Goal: Task Accomplishment & Management: Complete application form

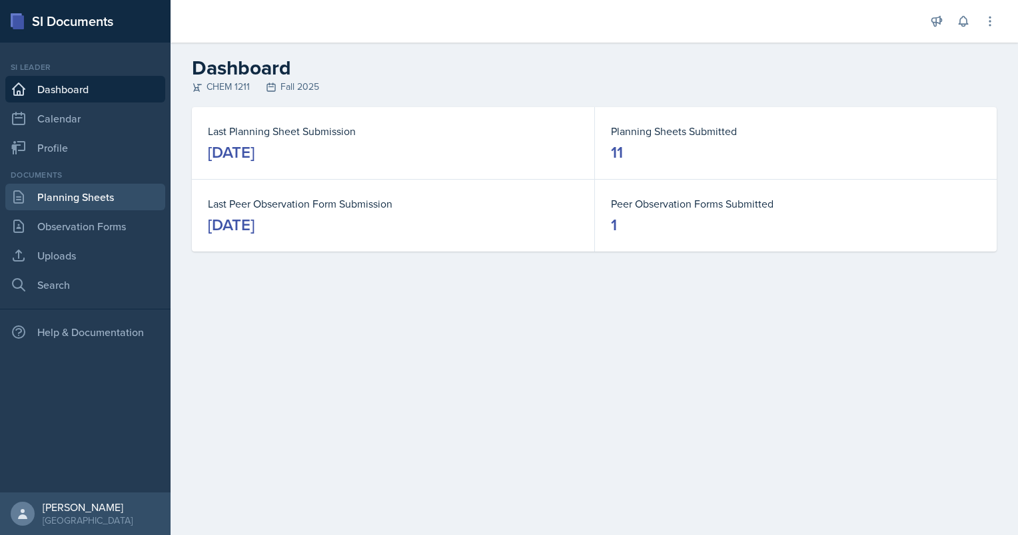
click at [89, 202] on link "Planning Sheets" at bounding box center [85, 197] width 160 height 27
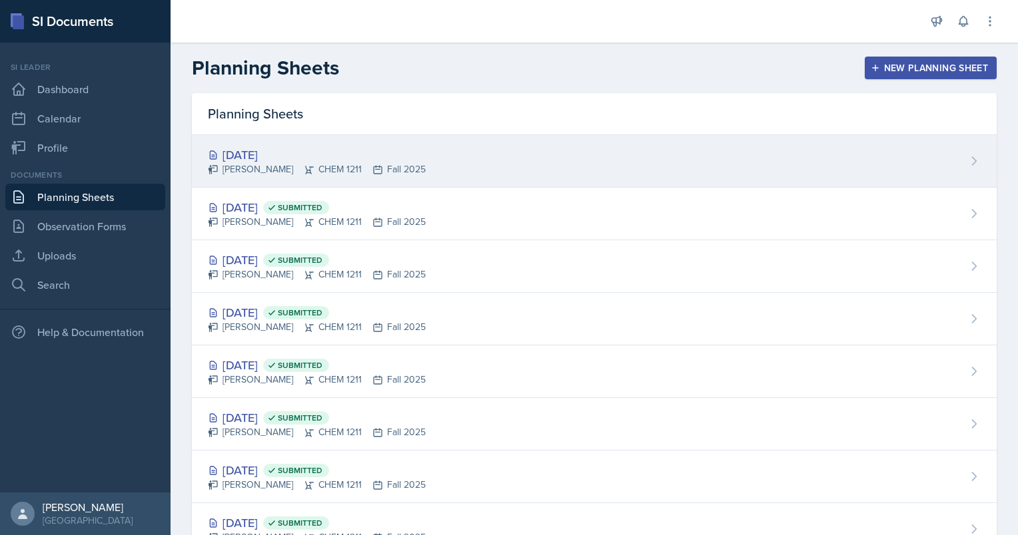
click at [252, 156] on div "[DATE]" at bounding box center [317, 155] width 218 height 18
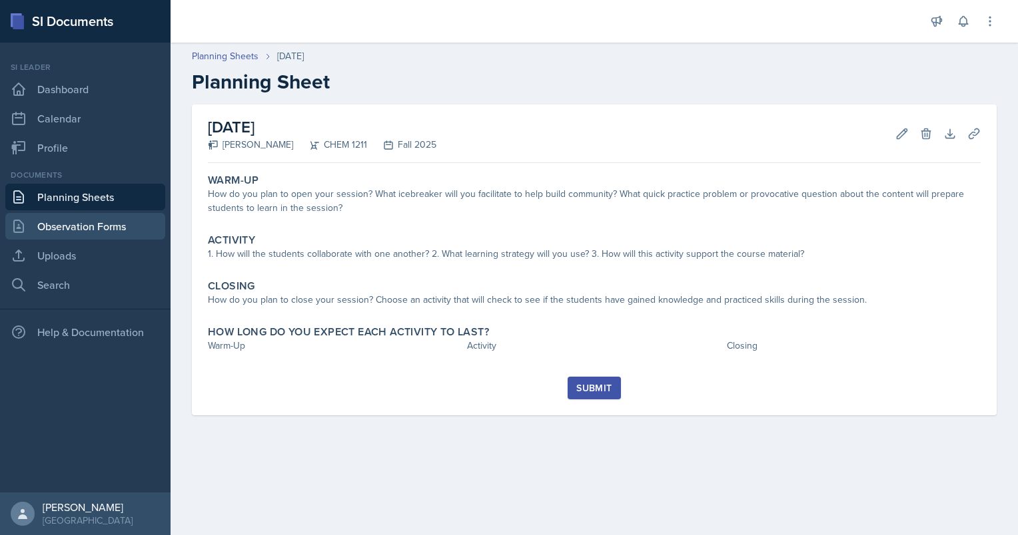
click at [118, 224] on link "Observation Forms" at bounding box center [85, 226] width 160 height 27
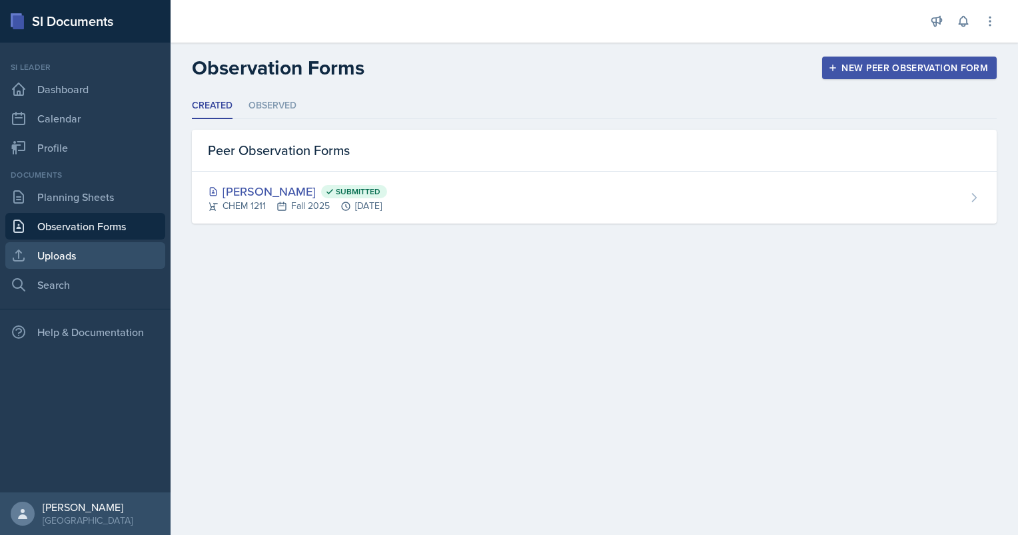
click at [92, 264] on link "Uploads" at bounding box center [85, 255] width 160 height 27
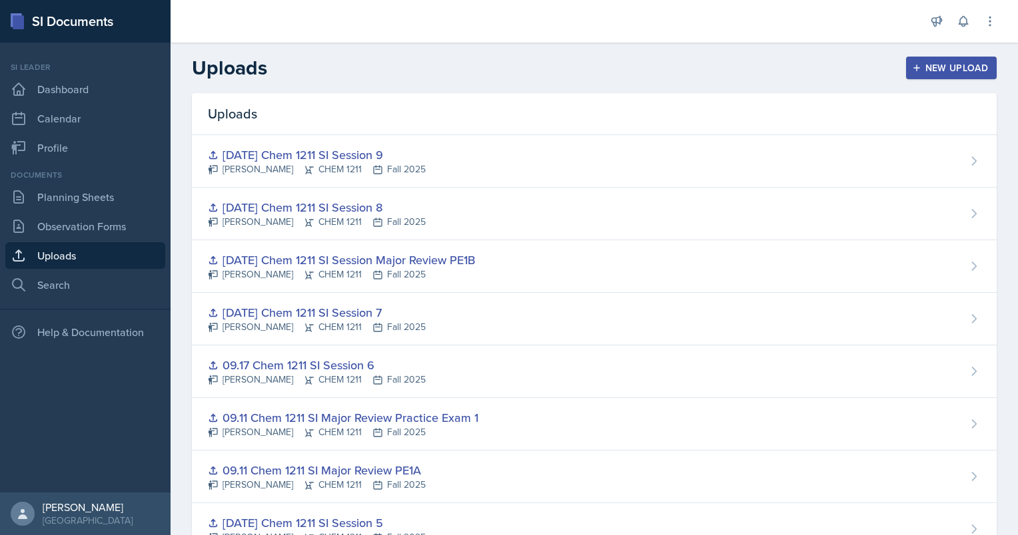
click at [665, 62] on div "Uploads New Upload" at bounding box center [593, 68] width 847 height 24
click at [953, 63] on div "New Upload" at bounding box center [951, 68] width 74 height 11
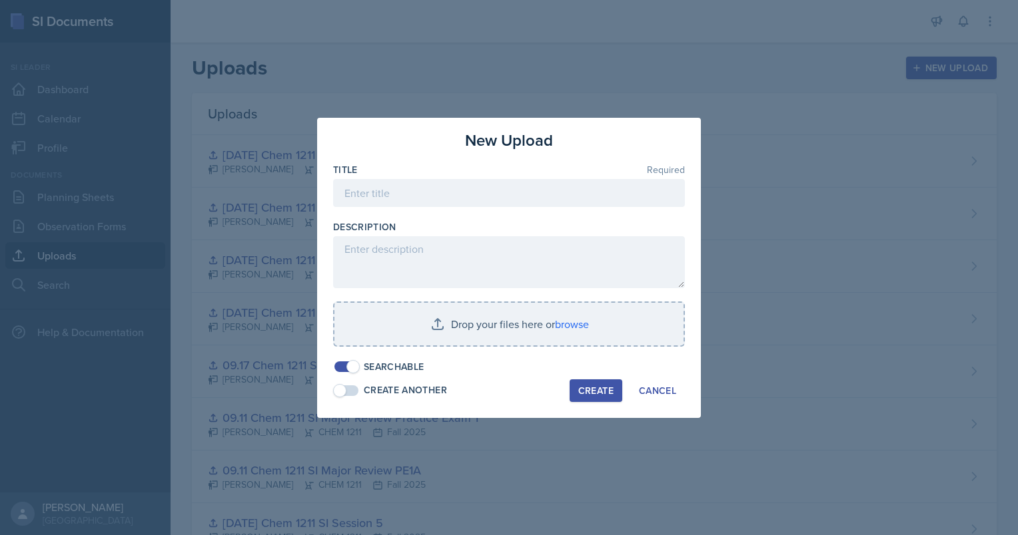
click at [538, 176] on div "Title Required" at bounding box center [509, 169] width 352 height 13
click at [521, 190] on input at bounding box center [509, 193] width 352 height 28
drag, startPoint x: 651, startPoint y: 396, endPoint x: 627, endPoint y: 362, distance: 40.6
click at [651, 394] on div "Cancel" at bounding box center [657, 391] width 37 height 11
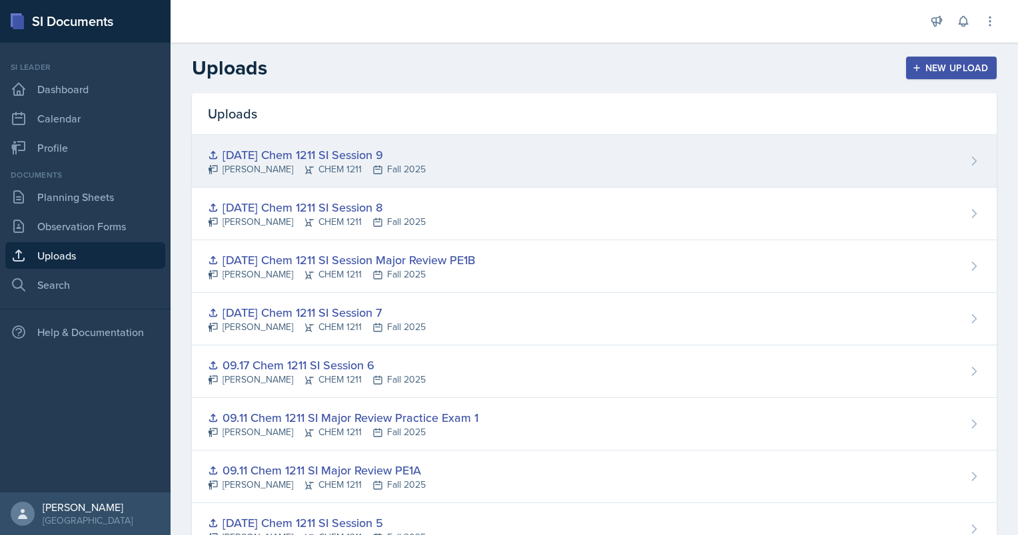
click at [394, 151] on div "[DATE] Chem 1211 SI Session 9" at bounding box center [317, 155] width 218 height 18
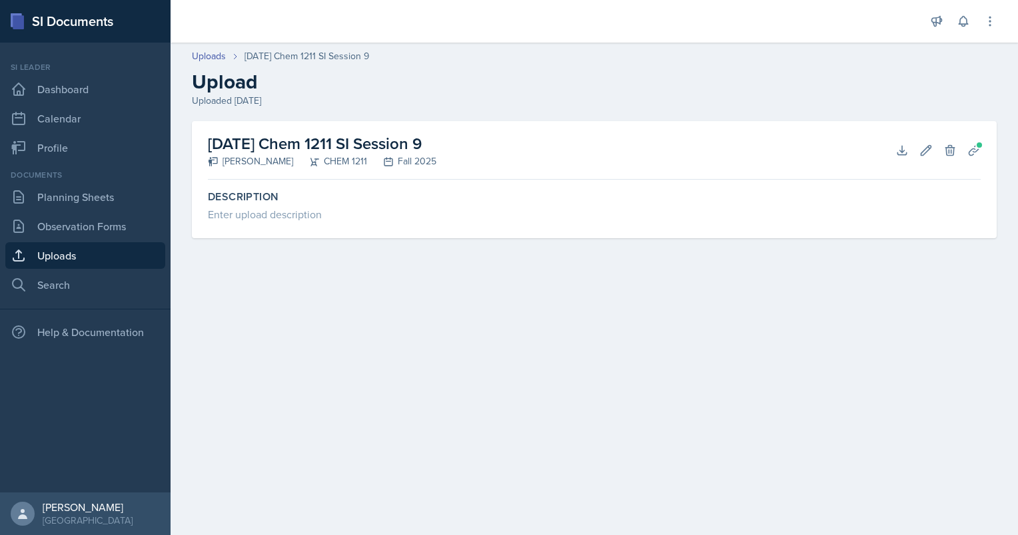
drag, startPoint x: 420, startPoint y: 137, endPoint x: 209, endPoint y: 143, distance: 210.5
click at [209, 143] on div "10.01.2025 Chem 1211 SI Session 9 Aster Cheung CHEM 1211 Fall 2025 Download Edi…" at bounding box center [594, 150] width 773 height 59
click at [131, 250] on link "Uploads" at bounding box center [85, 255] width 160 height 27
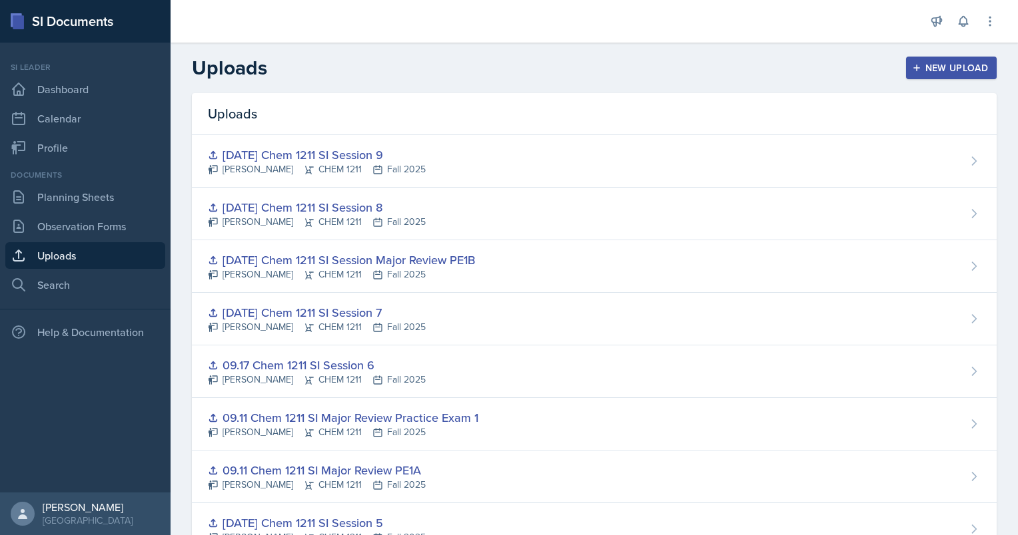
click at [962, 68] on div "New Upload" at bounding box center [951, 68] width 74 height 11
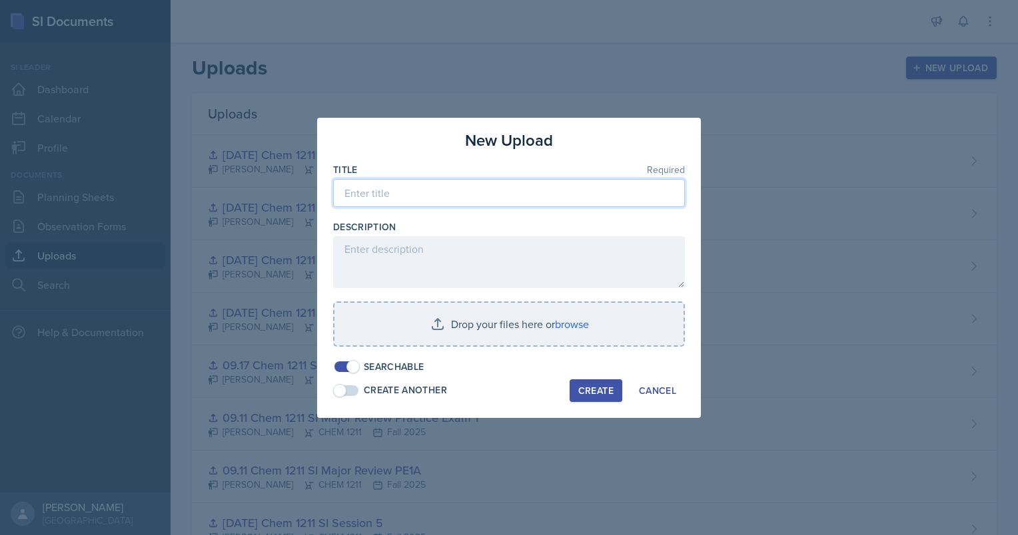
click at [458, 188] on input at bounding box center [509, 193] width 352 height 28
paste input "[DATE] Chem 1211 SI Session 9"
click at [366, 190] on input "[DATE] Chem 1211 SI Session 9" at bounding box center [509, 193] width 352 height 28
drag, startPoint x: 462, startPoint y: 193, endPoint x: 523, endPoint y: 195, distance: 61.3
click at [523, 195] on input "10.03.2025 Chem 1211 SI Session 9" at bounding box center [509, 193] width 352 height 28
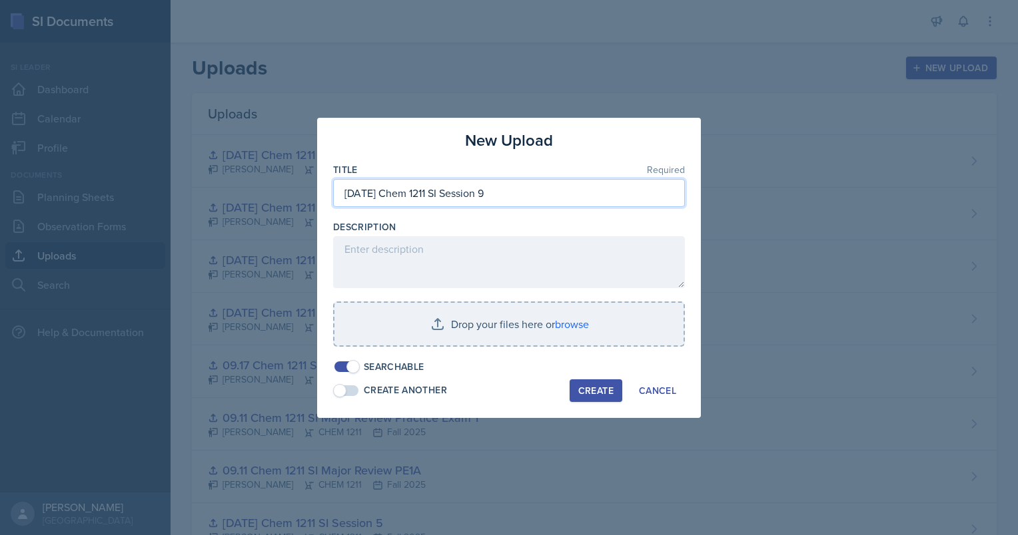
click at [523, 195] on input "10.03.2025 Chem 1211 SI Session 9" at bounding box center [509, 193] width 352 height 28
type input "[DATE] Chem 1211 SI Session 10"
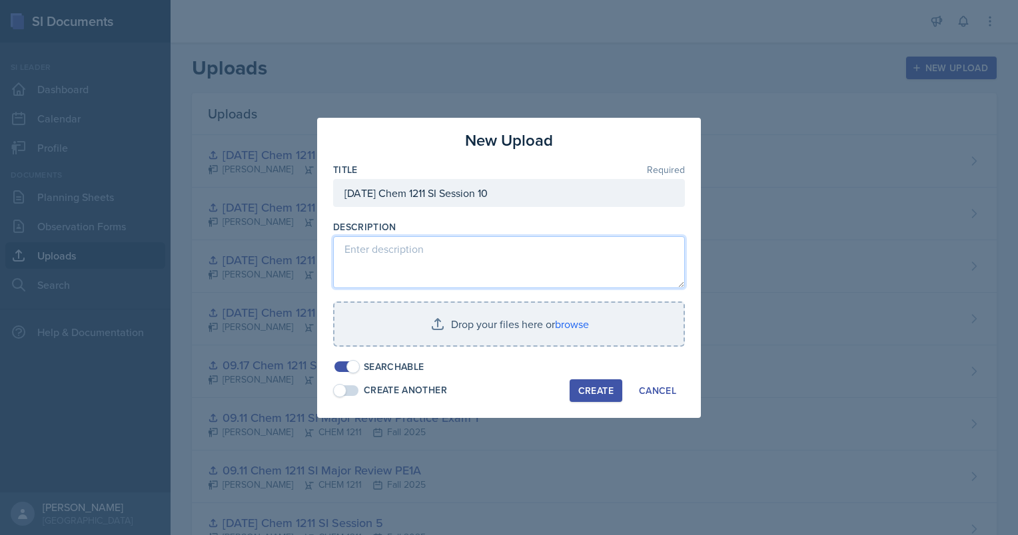
click at [499, 272] on textarea at bounding box center [509, 262] width 352 height 52
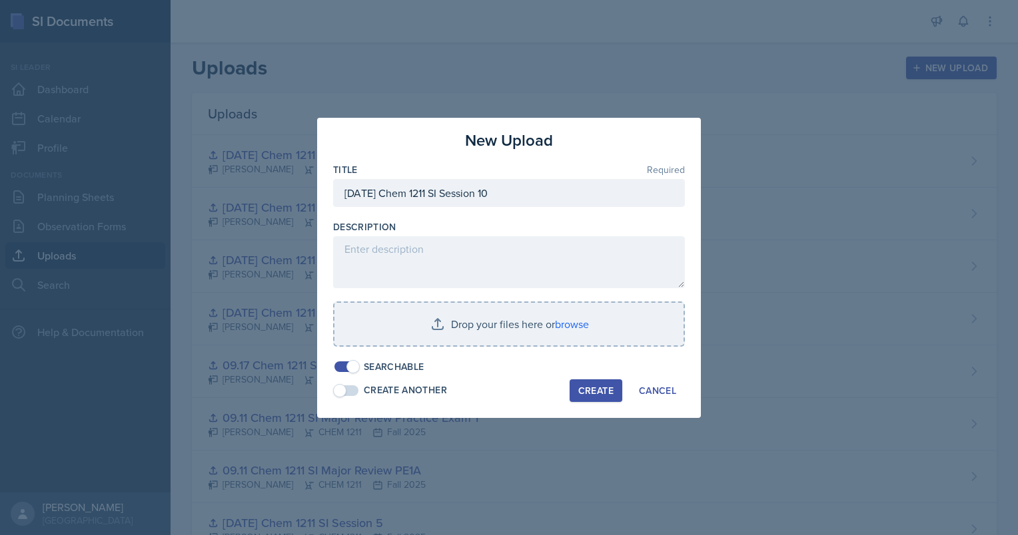
click at [600, 392] on div "Create" at bounding box center [595, 391] width 35 height 11
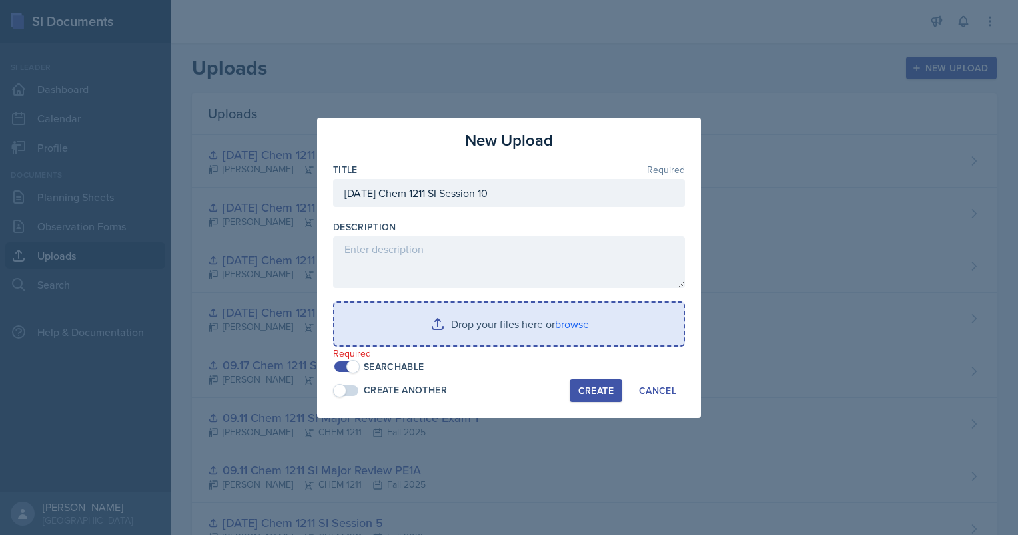
click at [495, 321] on input "file" at bounding box center [508, 324] width 349 height 43
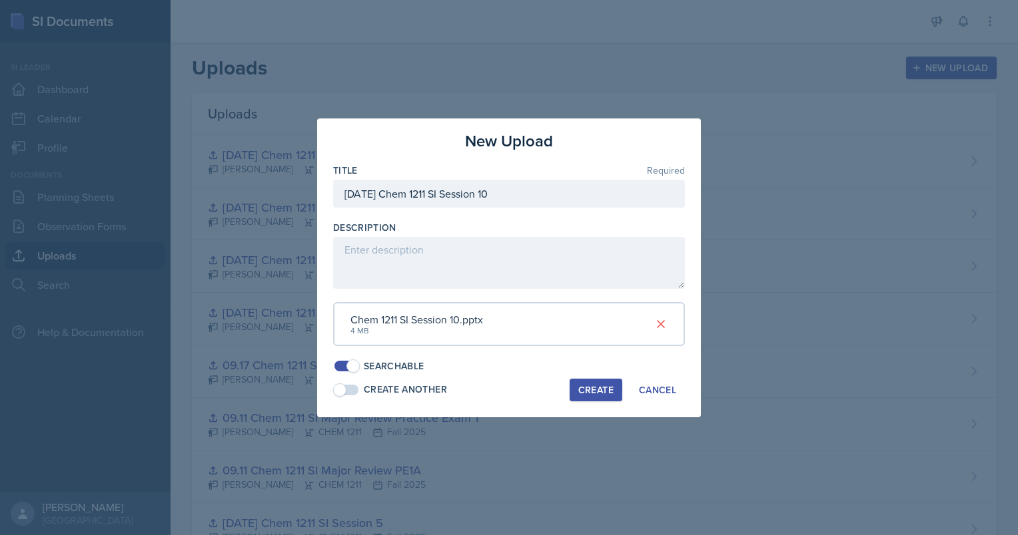
click at [595, 390] on div "Create" at bounding box center [595, 390] width 35 height 11
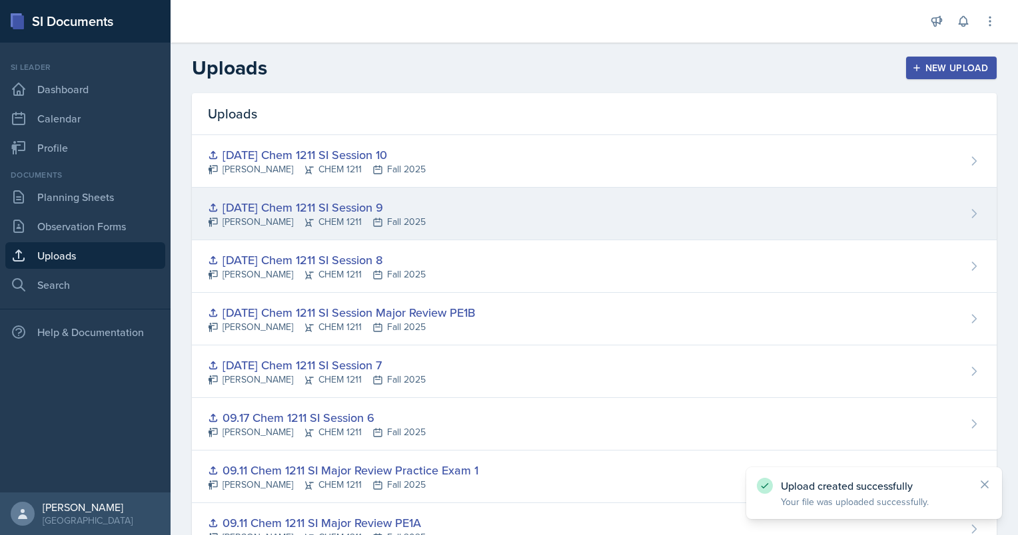
click at [573, 196] on div "10.01.2025 Chem 1211 SI Session 9 Aster Cheung CHEM 1211 Fall 2025" at bounding box center [594, 214] width 805 height 53
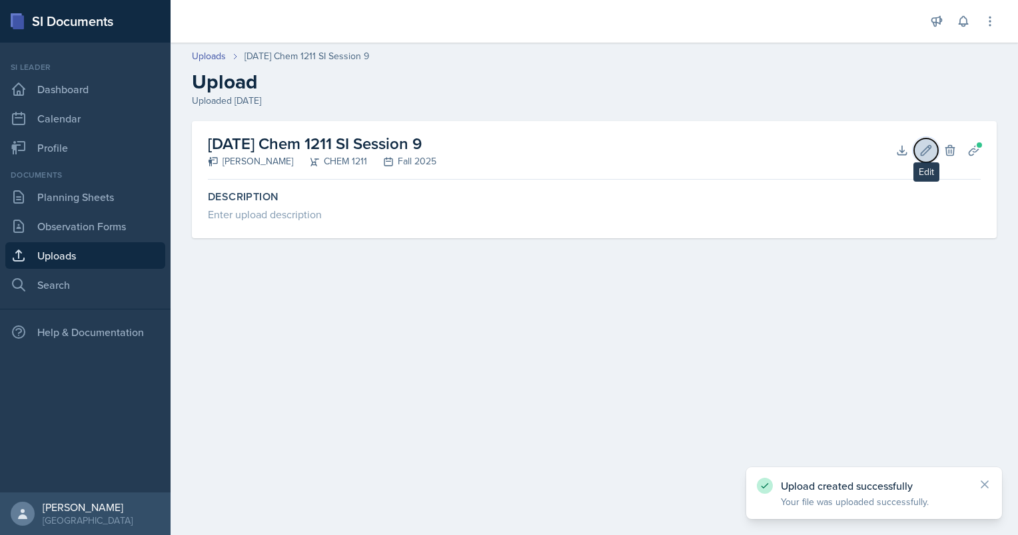
click at [917, 145] on button "Edit" at bounding box center [926, 151] width 24 height 24
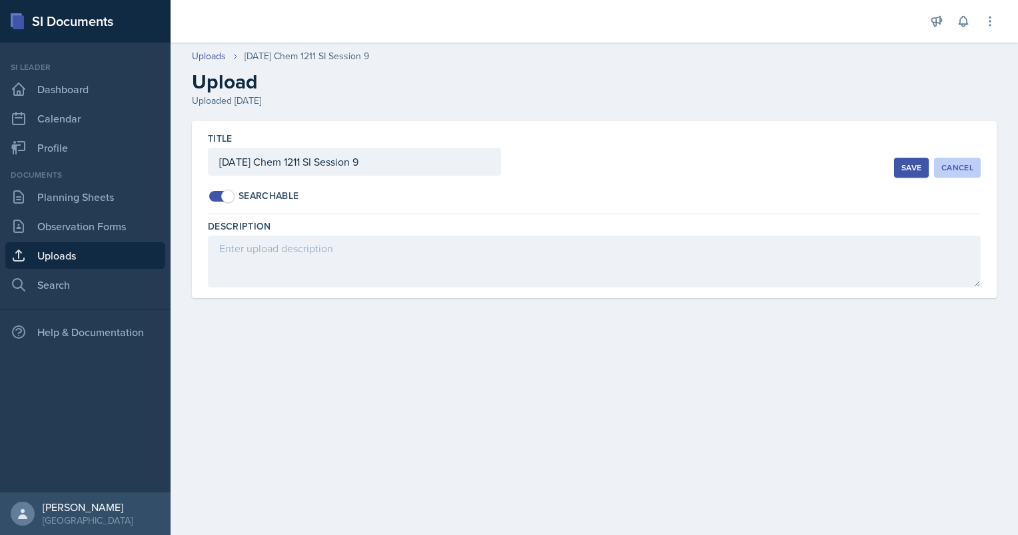
click at [962, 163] on div "Cancel" at bounding box center [957, 168] width 32 height 11
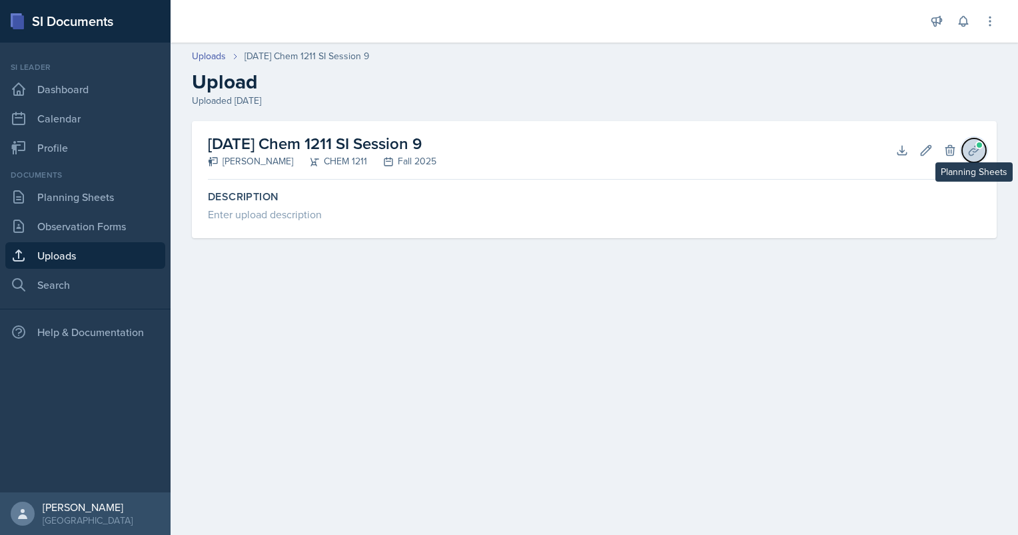
click at [978, 150] on icon at bounding box center [973, 150] width 13 height 13
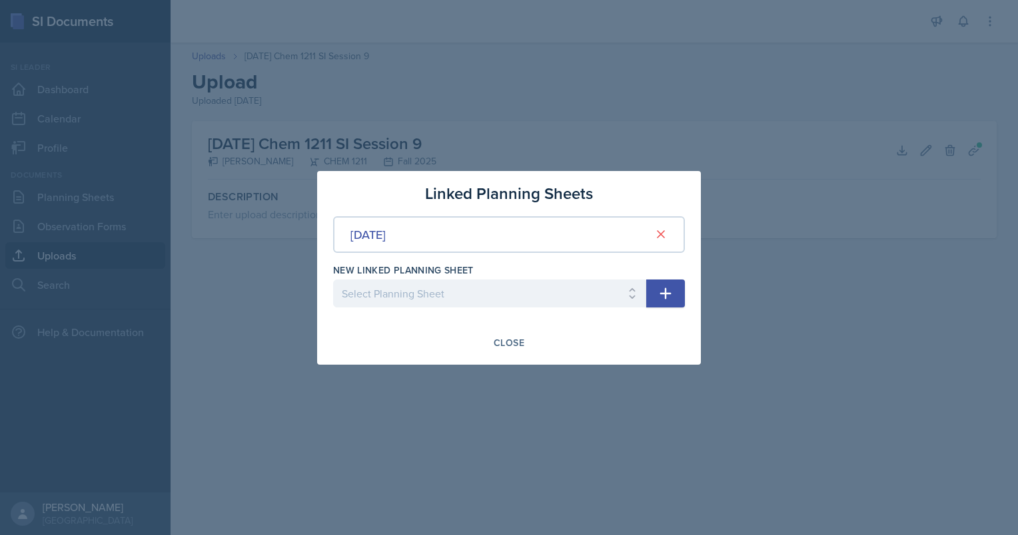
click at [814, 202] on div at bounding box center [509, 267] width 1018 height 535
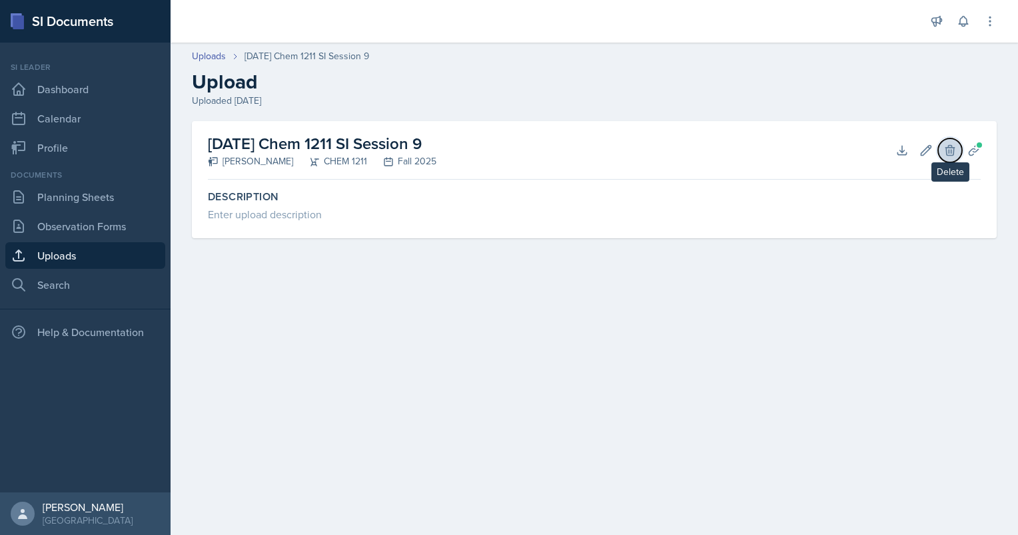
click at [945, 153] on icon at bounding box center [949, 150] width 13 height 13
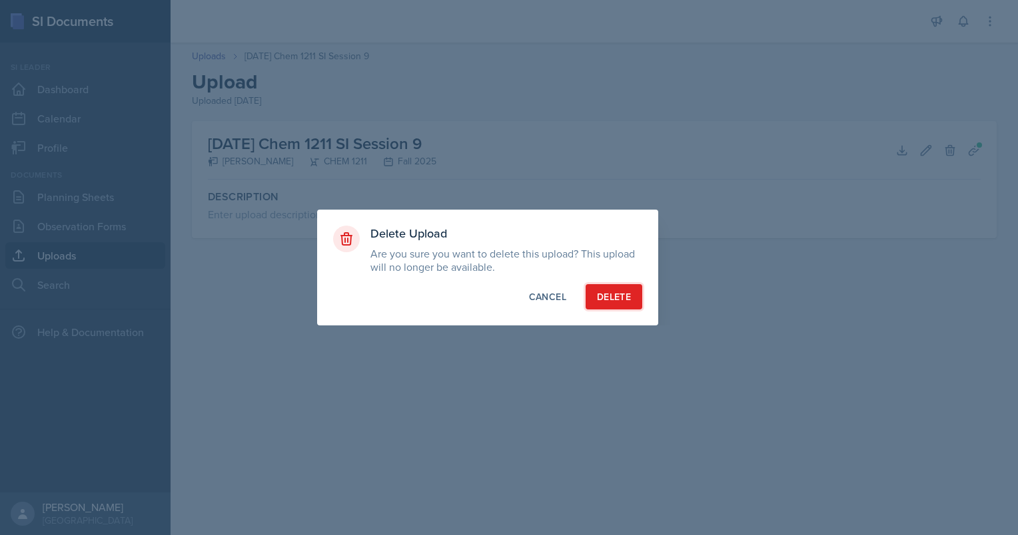
click at [609, 303] on div "Delete" at bounding box center [614, 296] width 34 height 13
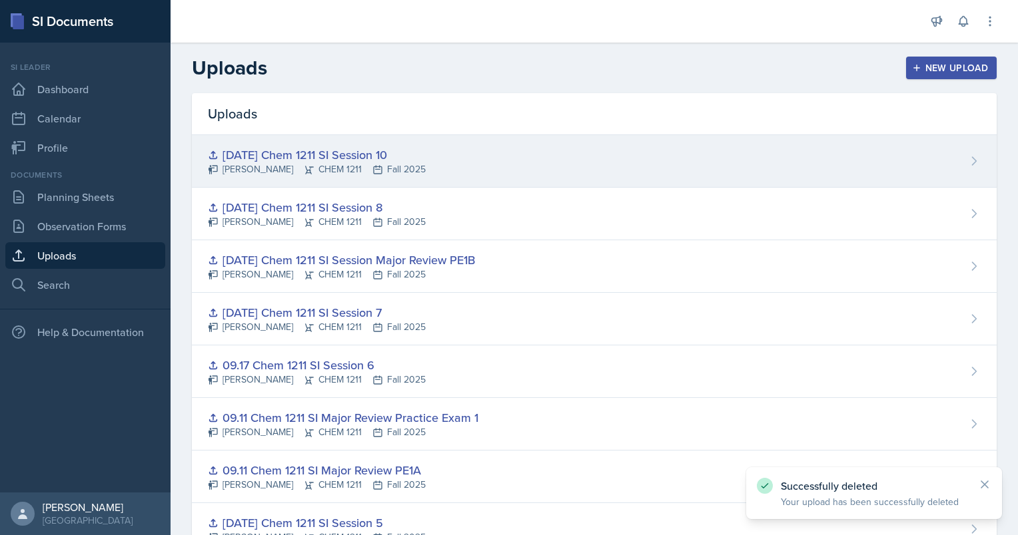
click at [356, 155] on div "[DATE] Chem 1211 SI Session 10" at bounding box center [317, 155] width 218 height 18
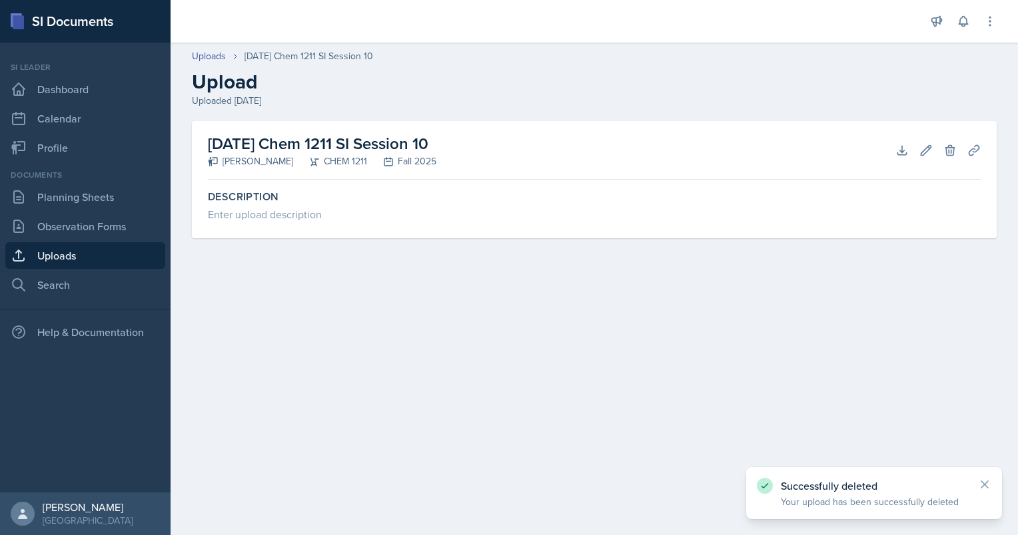
drag, startPoint x: 474, startPoint y: 136, endPoint x: 200, endPoint y: 130, distance: 273.8
click at [200, 130] on div "10.03.2025 Chem 1211 SI Session 10 Aster Cheung CHEM 1211 Fall 2025 Download Ed…" at bounding box center [594, 179] width 805 height 117
copy h2 "[DATE] Chem 1211 SI Session 10"
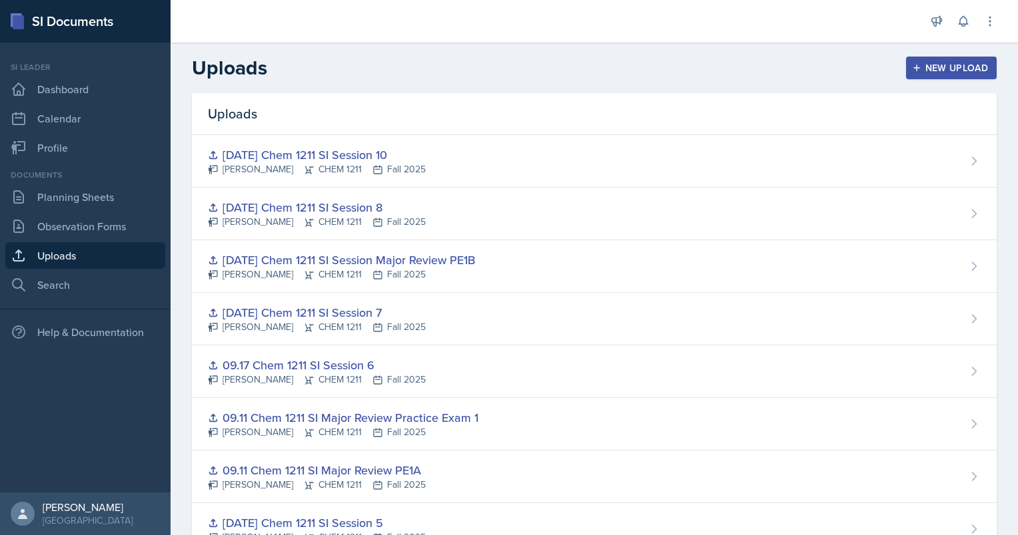
click at [920, 69] on div "New Upload" at bounding box center [951, 68] width 74 height 11
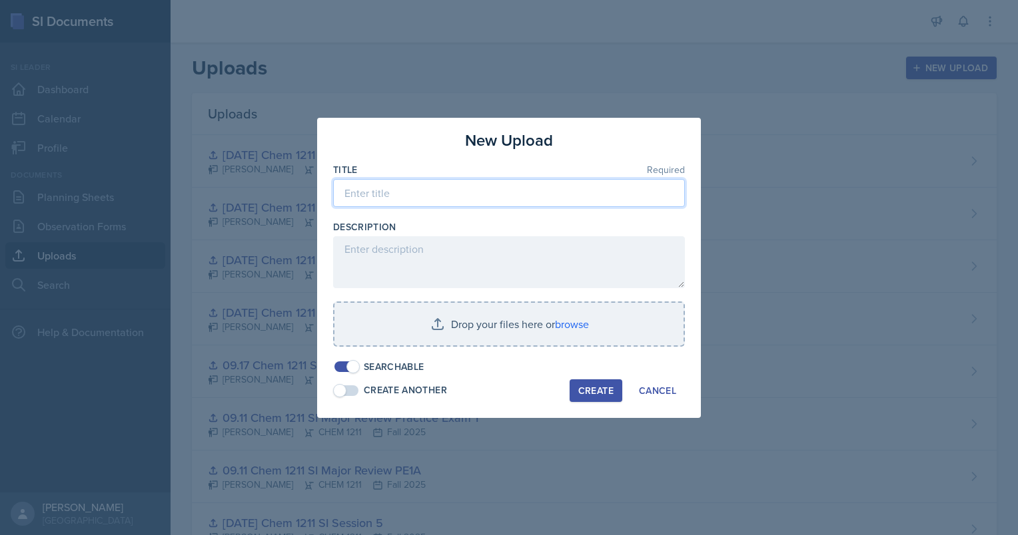
click at [525, 204] on input at bounding box center [509, 193] width 352 height 28
paste input "[DATE] Chem 1211 SI Session 10"
click at [366, 194] on input "[DATE] Chem 1211 SI Session 10" at bounding box center [509, 193] width 352 height 28
click at [502, 190] on input "10.01.2025 Chem 1211 SI Session 10" at bounding box center [509, 193] width 352 height 28
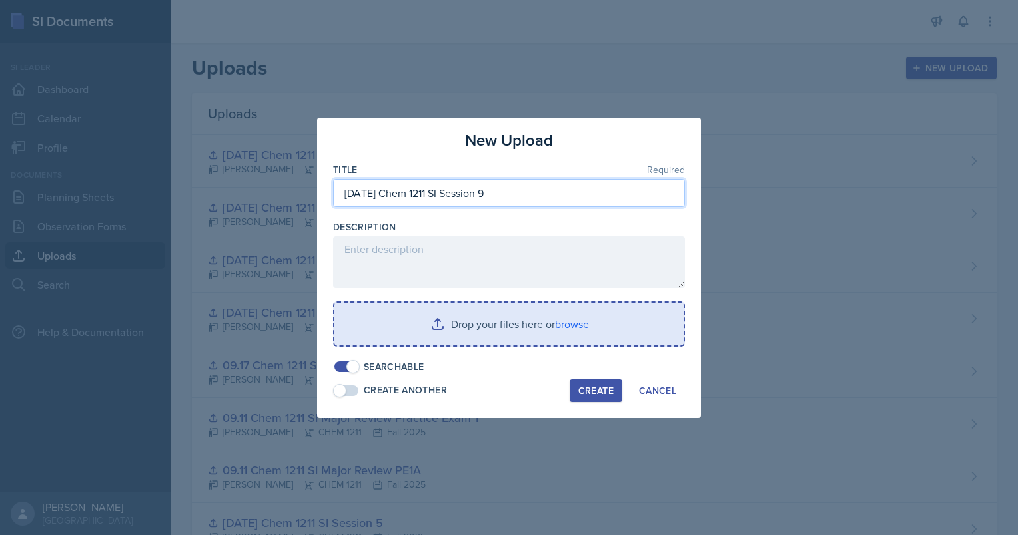
type input "[DATE] Chem 1211 SI Session 9"
click at [493, 336] on input "file" at bounding box center [508, 324] width 349 height 43
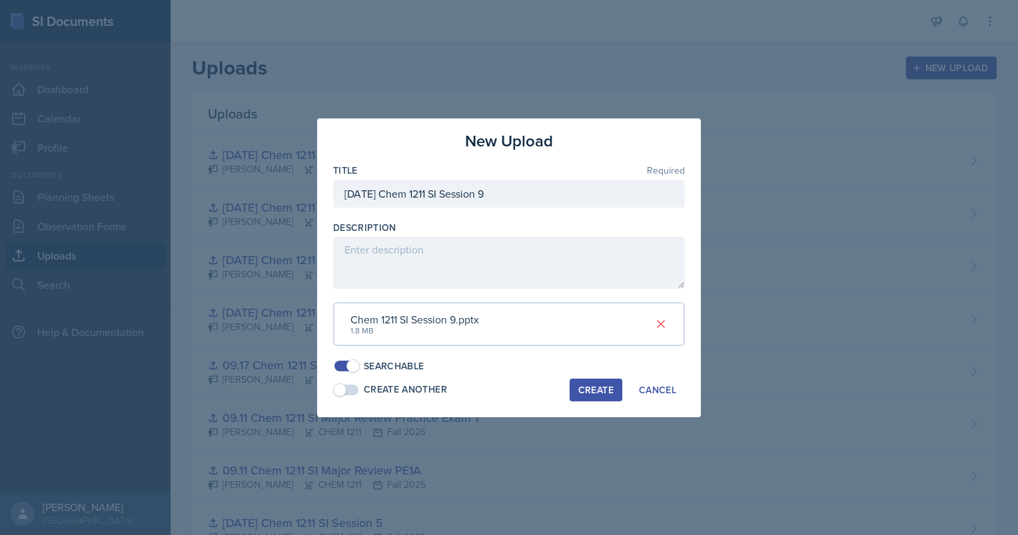
click at [601, 386] on div "Create" at bounding box center [595, 390] width 35 height 11
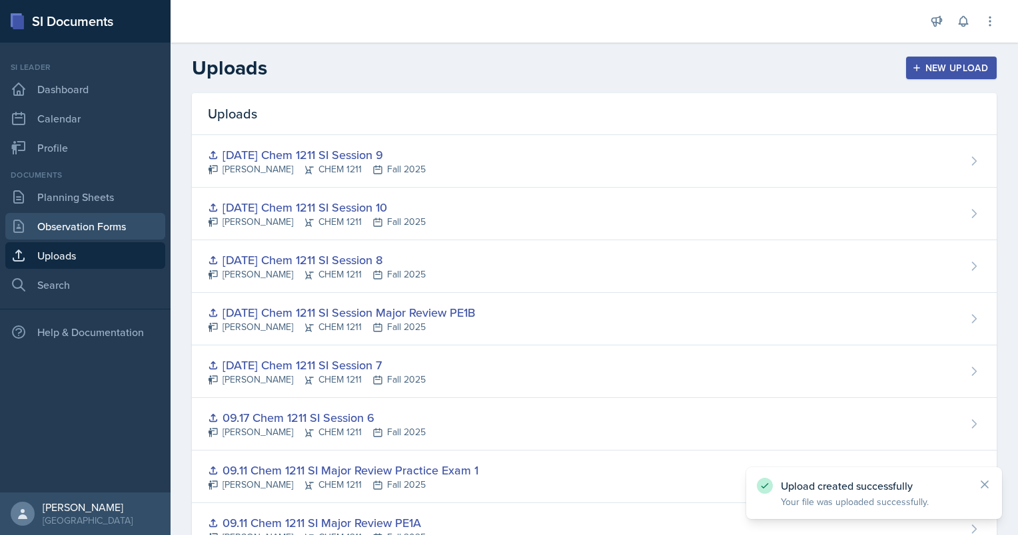
click at [103, 224] on link "Observation Forms" at bounding box center [85, 226] width 160 height 27
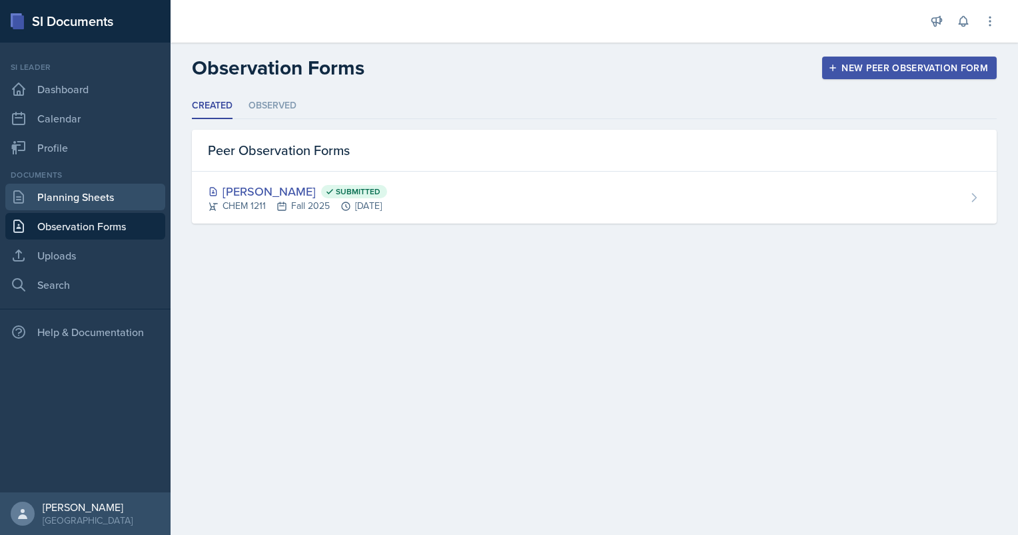
click at [87, 192] on link "Planning Sheets" at bounding box center [85, 197] width 160 height 27
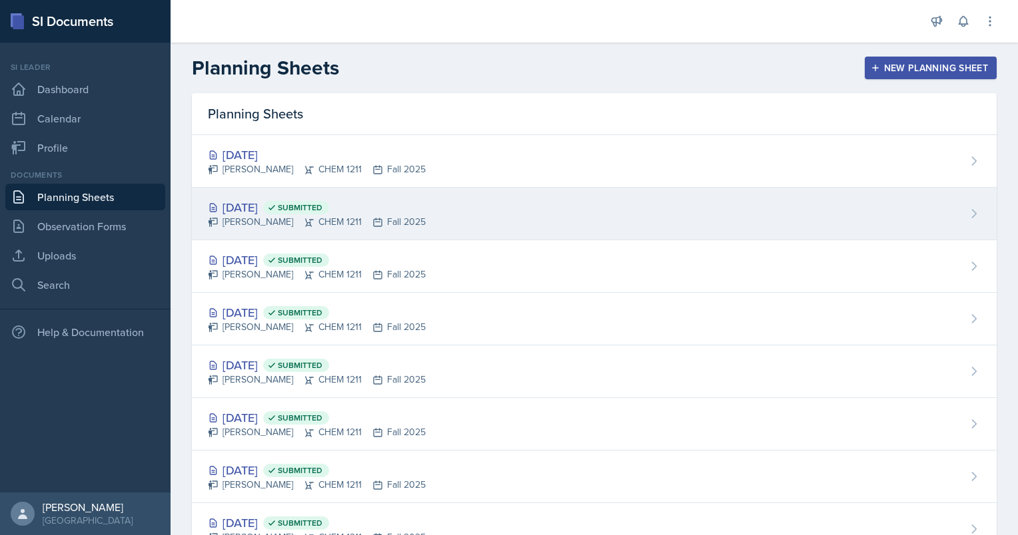
click at [364, 196] on div "[DATE] Submitted [PERSON_NAME] CHEM 1211 Fall 2025" at bounding box center [594, 214] width 805 height 53
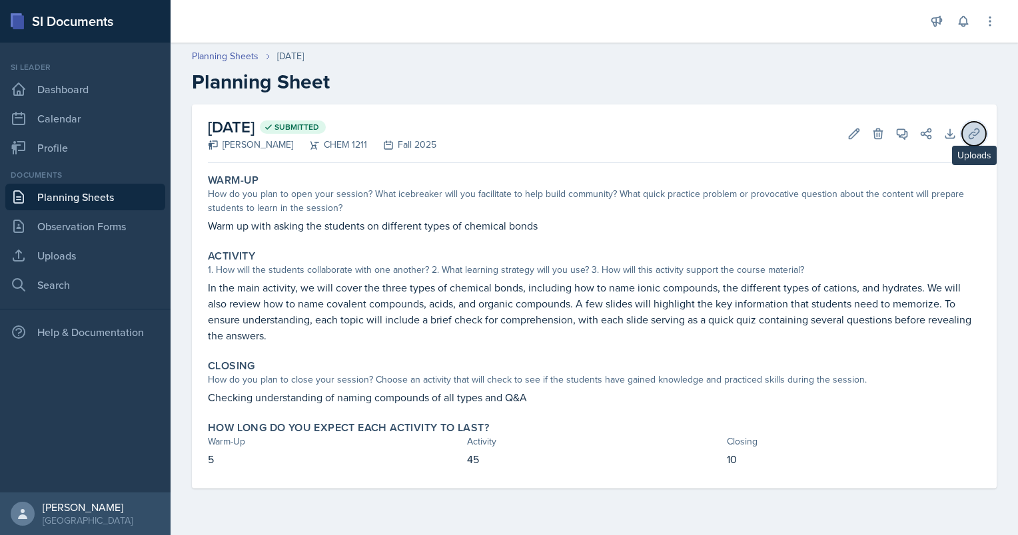
click at [971, 130] on icon at bounding box center [973, 133] width 13 height 13
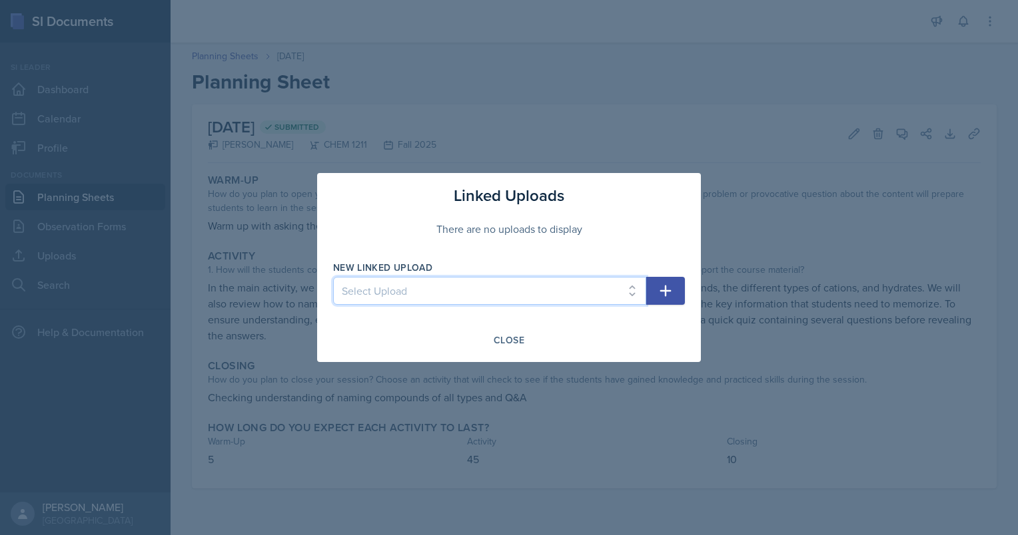
click at [550, 300] on select "Select Upload Chem 1211 Session 1 Kahoot [DATE] Chem 1211 SI Session 1 [DATE] C…" at bounding box center [489, 291] width 313 height 28
select select "b0eb1933-b648-40b1-b2de-e3cc2ba759a8"
click at [333, 277] on select "Select Upload Chem 1211 Session 1 Kahoot [DATE] Chem 1211 SI Session 1 [DATE] C…" at bounding box center [489, 291] width 313 height 28
click at [667, 297] on icon "button" at bounding box center [665, 291] width 16 height 16
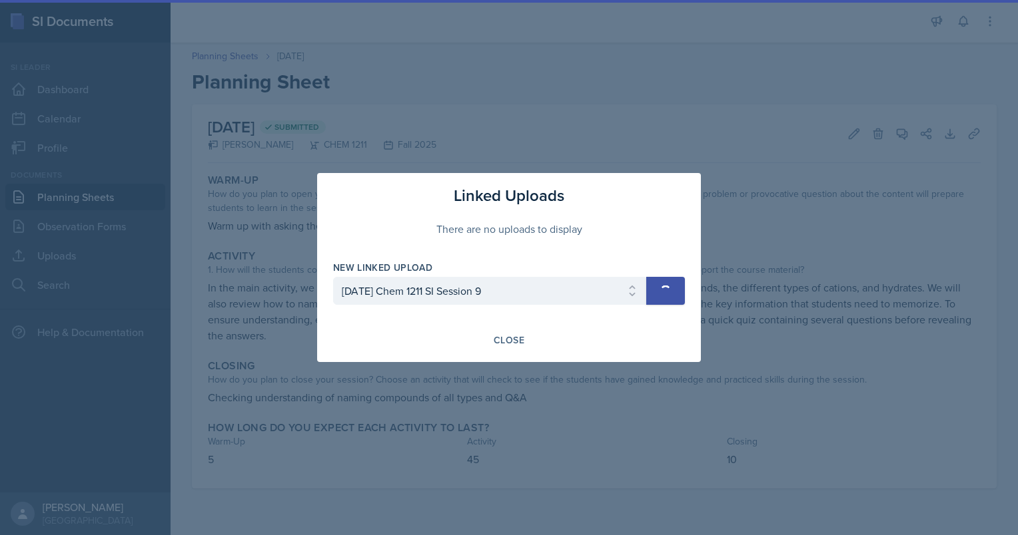
select select
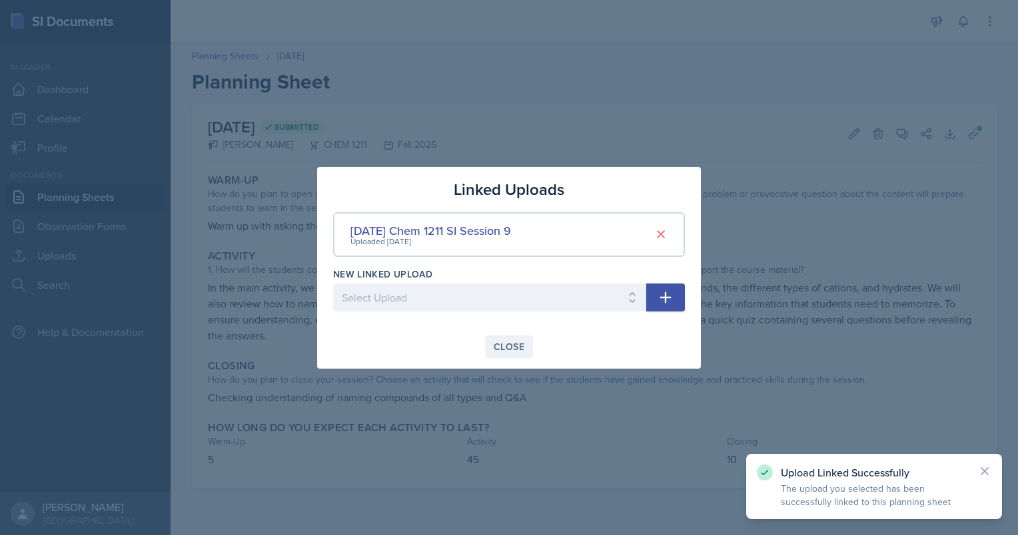
click at [511, 354] on button "Close" at bounding box center [509, 347] width 48 height 23
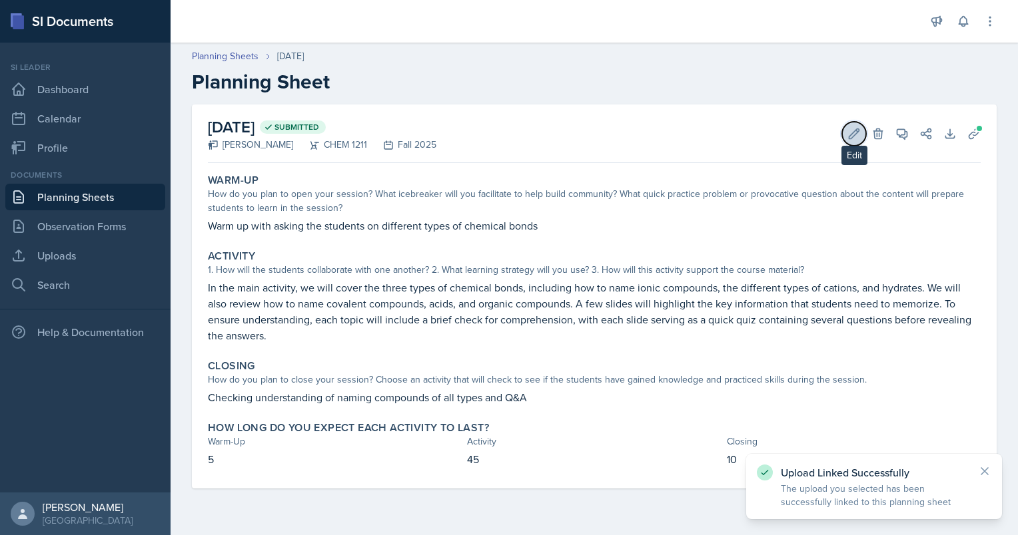
click at [851, 131] on icon at bounding box center [853, 133] width 13 height 13
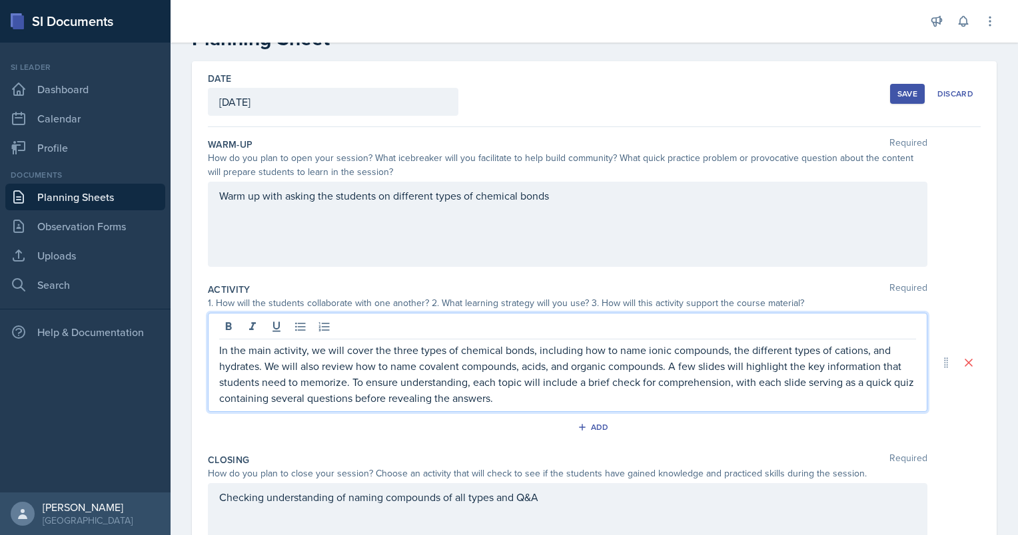
scroll to position [67, 0]
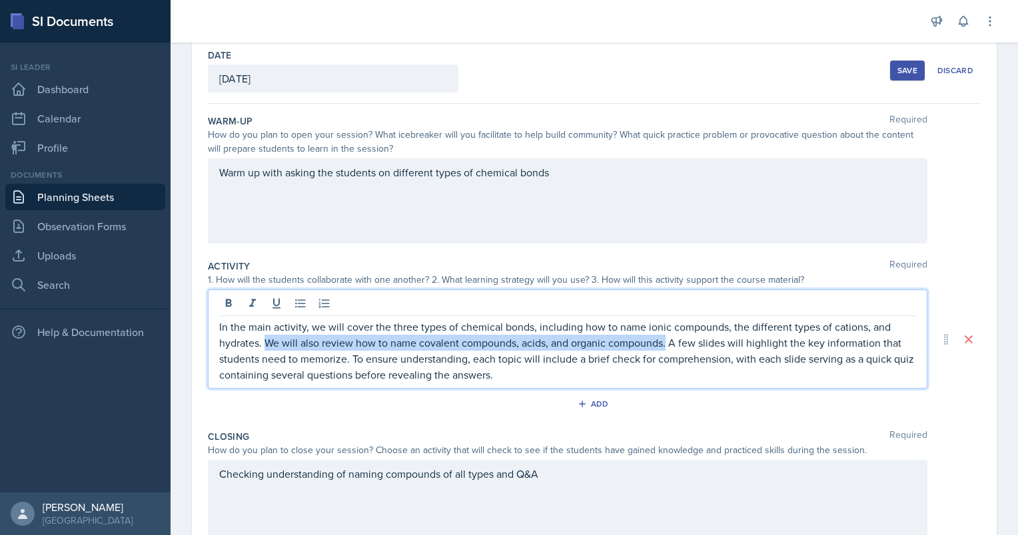
drag, startPoint x: 665, startPoint y: 340, endPoint x: 263, endPoint y: 346, distance: 402.3
click at [263, 346] on p "In the main activity, we will cover the three types of chemical bonds, includin…" at bounding box center [567, 351] width 697 height 64
copy p "We will also review how to name covalent compounds, acids, and organic compound…"
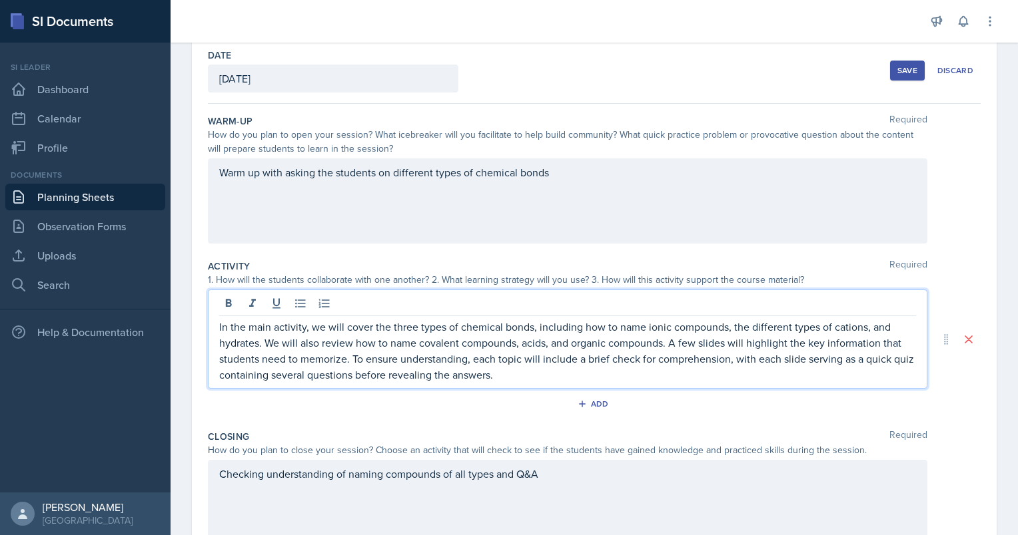
click at [538, 332] on p "In the main activity, we will cover the three types of chemical bonds, includin…" at bounding box center [567, 351] width 697 height 64
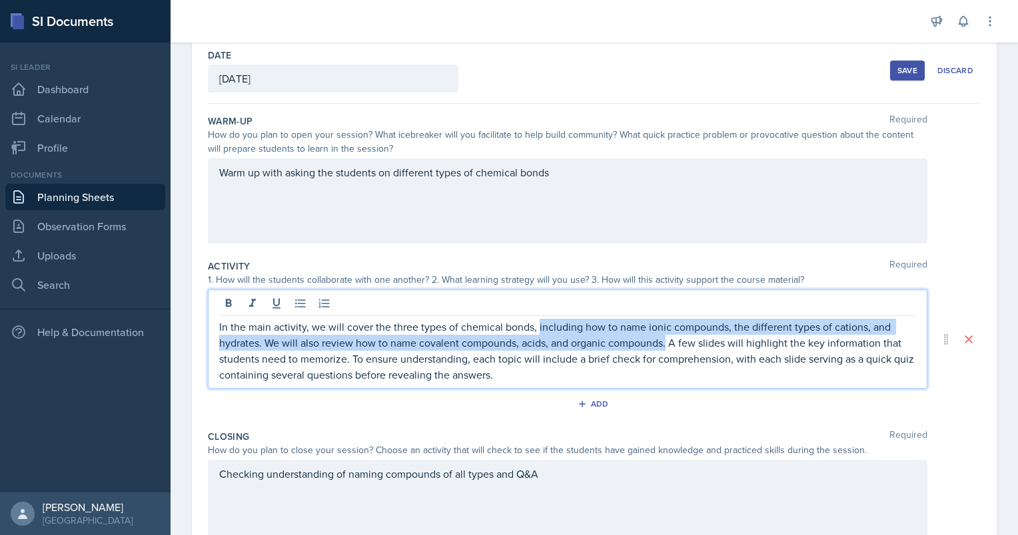
drag, startPoint x: 536, startPoint y: 326, endPoint x: 667, endPoint y: 342, distance: 131.5
click at [667, 342] on p "In the main activity, we will cover the three types of chemical bonds, includin…" at bounding box center [567, 351] width 697 height 64
copy p "including how to name ionic compounds, the different types of cations, and hydr…"
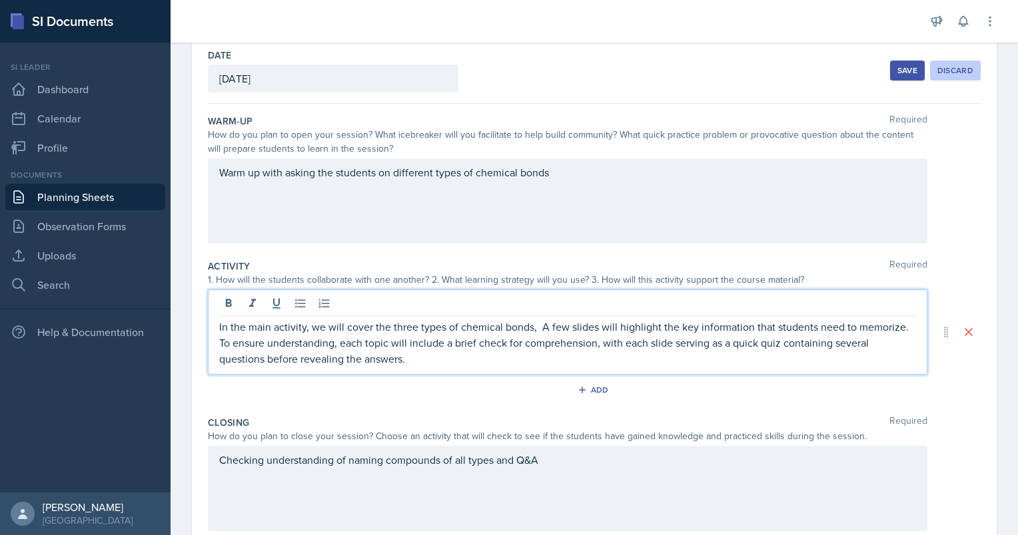
click at [962, 63] on button "Discard" at bounding box center [955, 71] width 51 height 20
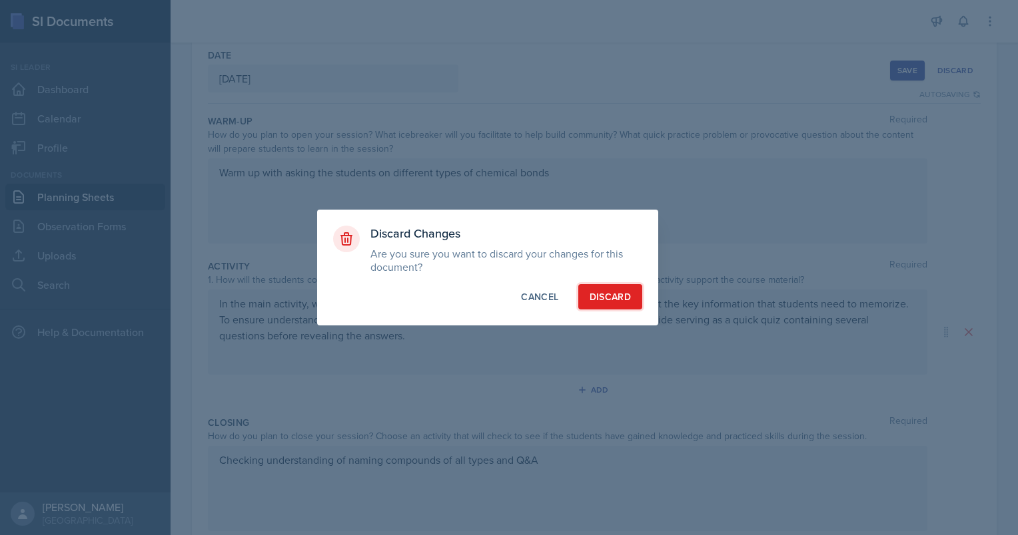
click at [617, 297] on div "Discard" at bounding box center [609, 296] width 41 height 13
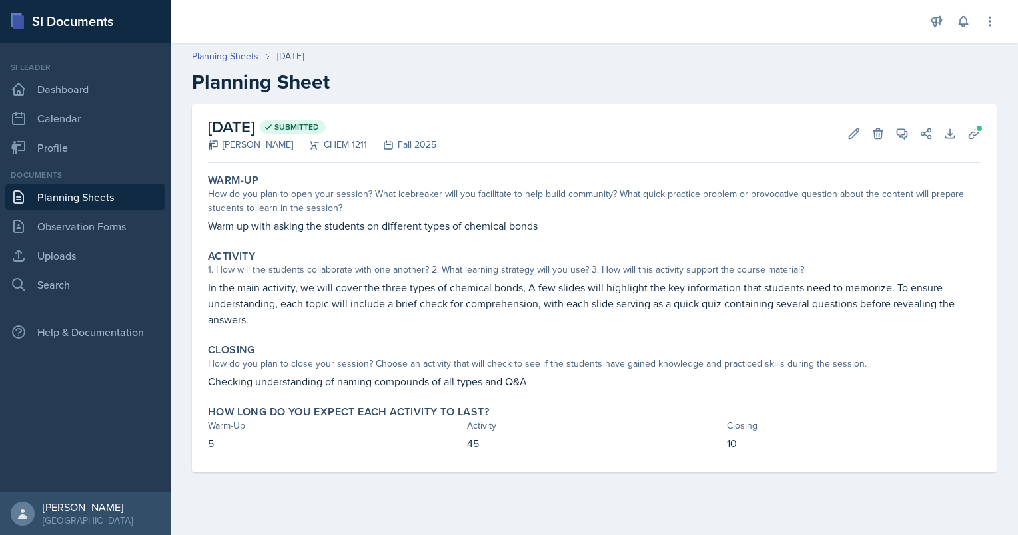
click at [852, 119] on div "[DATE] Submitted [PERSON_NAME] CHEM 1211 Fall 2025 Edit Delete View Comments Co…" at bounding box center [594, 134] width 773 height 59
click at [852, 125] on button "Edit" at bounding box center [854, 134] width 24 height 24
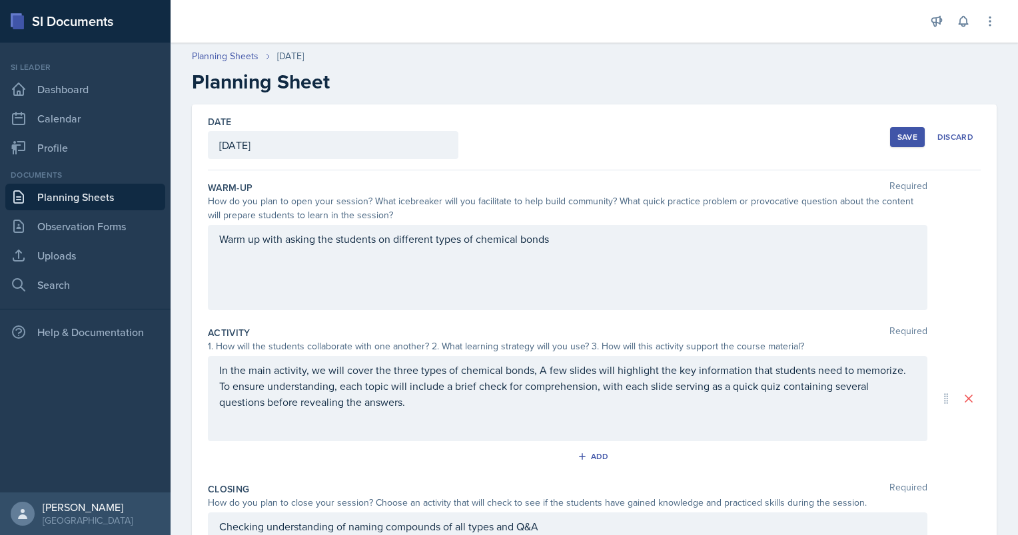
click at [535, 370] on div "In the main activity, we will cover the three types of chemical bonds, A few sl…" at bounding box center [567, 398] width 719 height 85
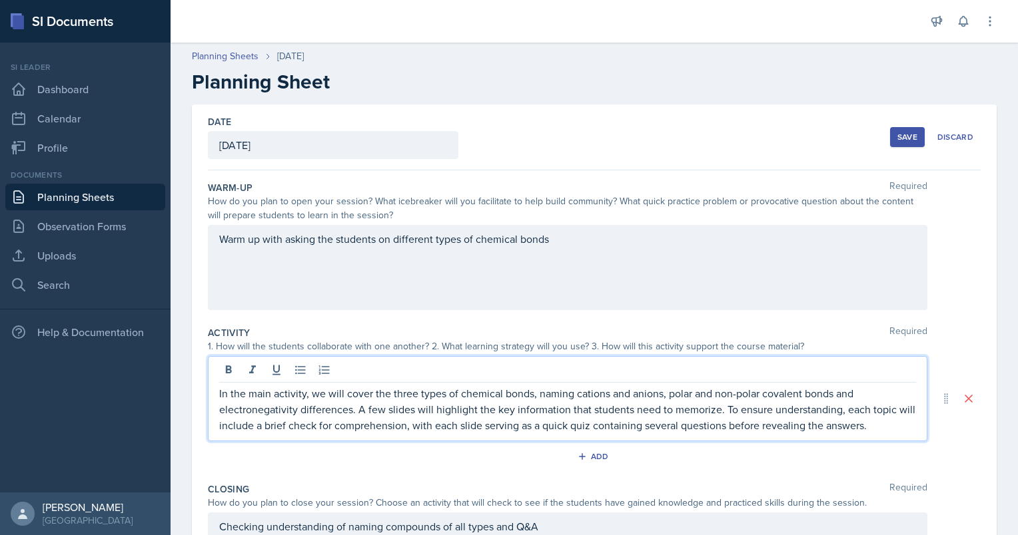
scroll to position [188, 0]
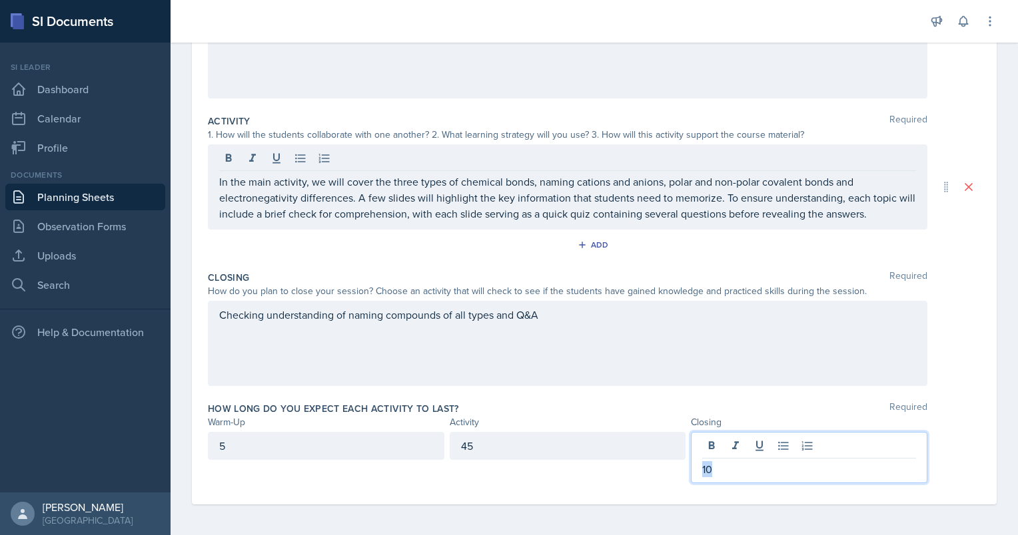
drag, startPoint x: 729, startPoint y: 468, endPoint x: 659, endPoint y: 464, distance: 70.0
click at [659, 464] on div "5 45 10" at bounding box center [567, 457] width 719 height 51
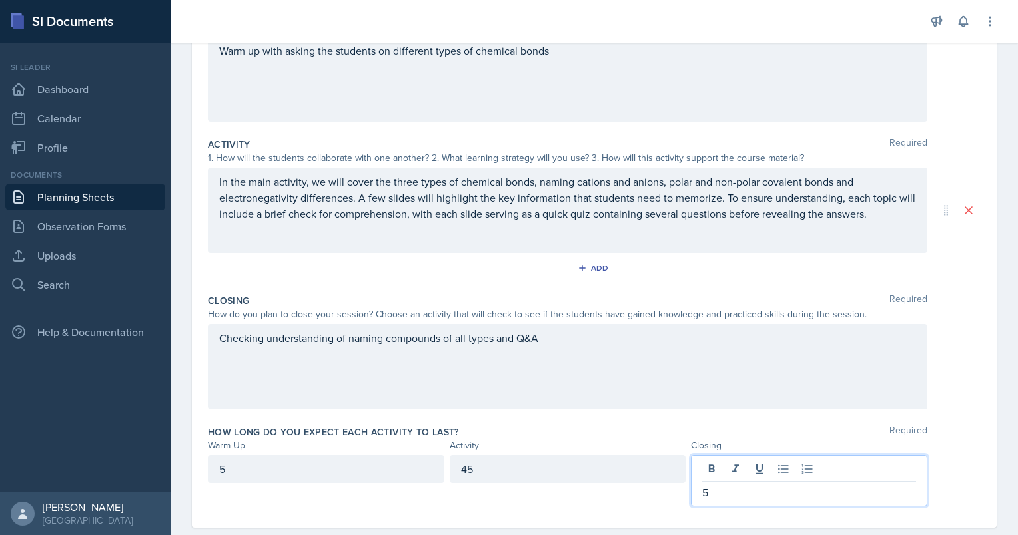
scroll to position [212, 0]
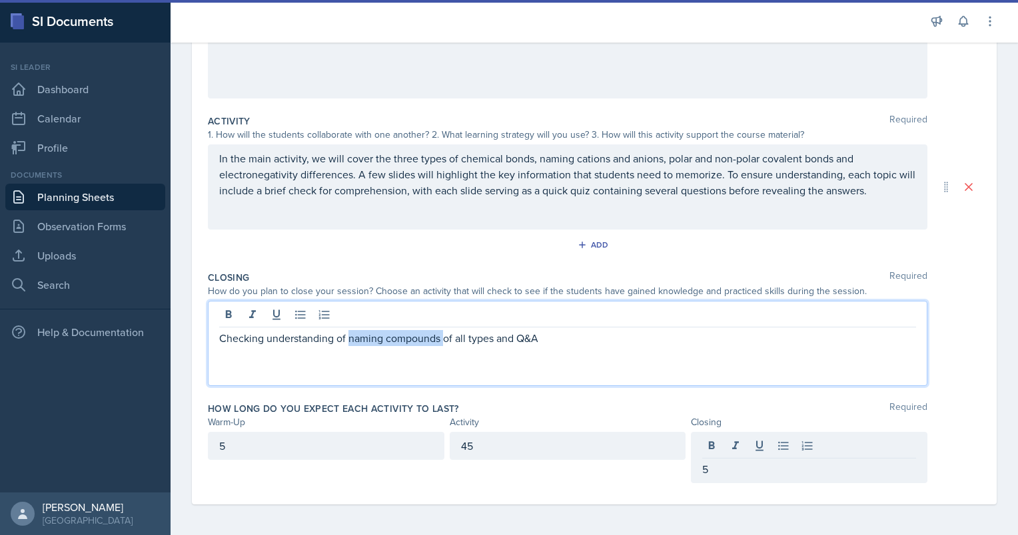
drag, startPoint x: 442, startPoint y: 316, endPoint x: 350, endPoint y: 324, distance: 92.3
click at [350, 324] on div "Checking understanding of naming compounds of all types and Q&A" at bounding box center [567, 343] width 719 height 85
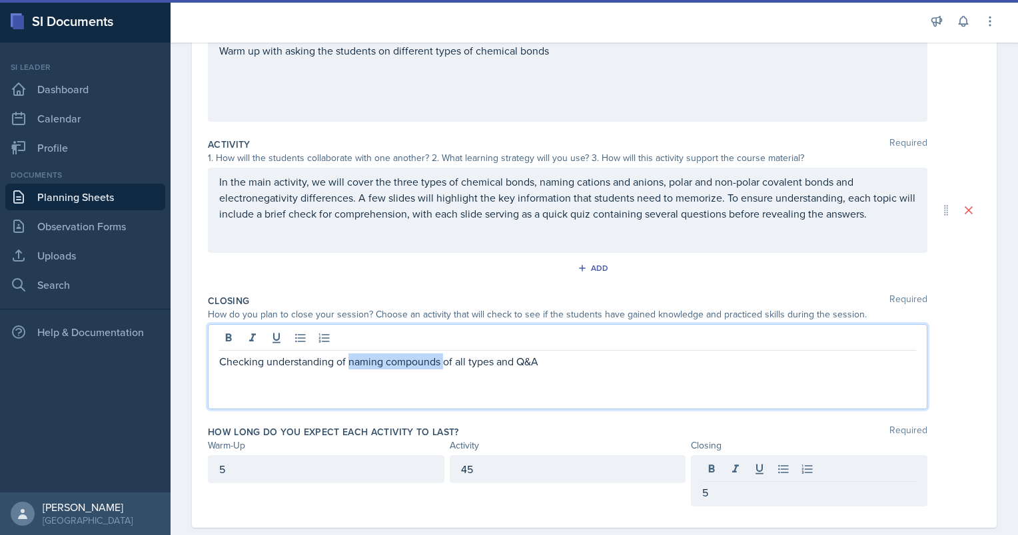
paste div
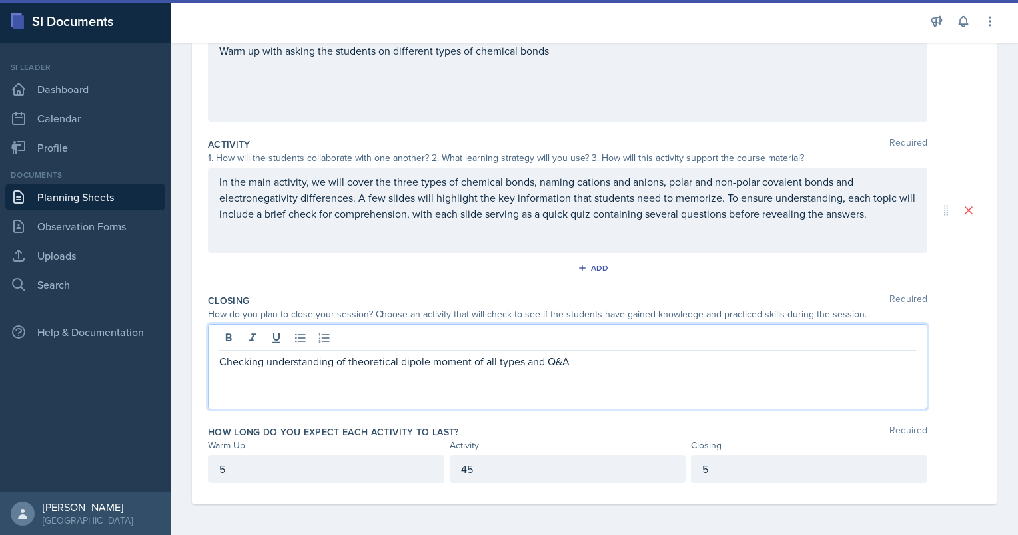
click at [346, 362] on p "Checking understanding of theoretical dipole moment of all types and Q&A" at bounding box center [567, 362] width 697 height 16
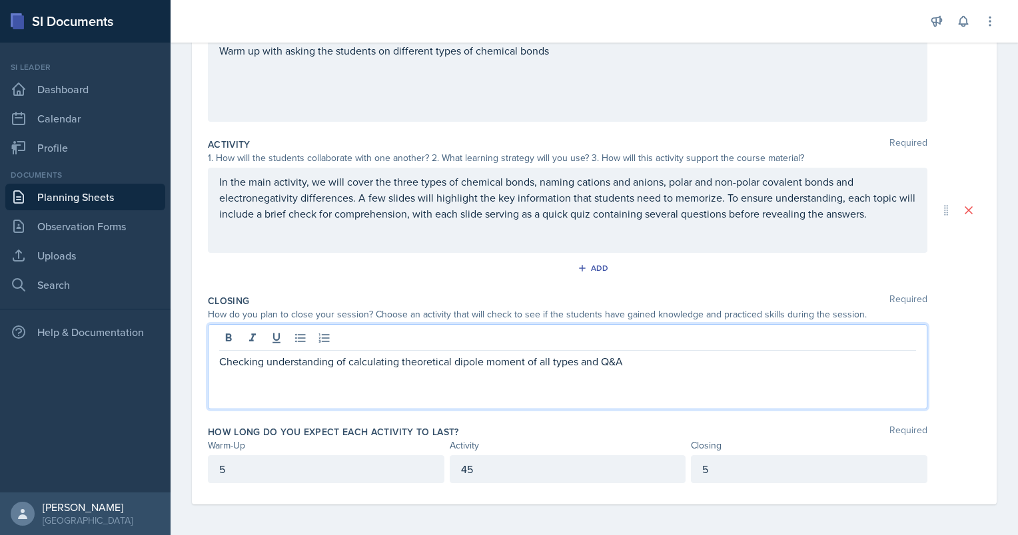
click at [629, 362] on p "Checking understanding of calculating theoretical dipole moment of all types an…" at bounding box center [567, 362] width 697 height 16
click at [667, 389] on div "Checking understanding of calculating theoretical dipole moment of all types an…" at bounding box center [567, 366] width 719 height 85
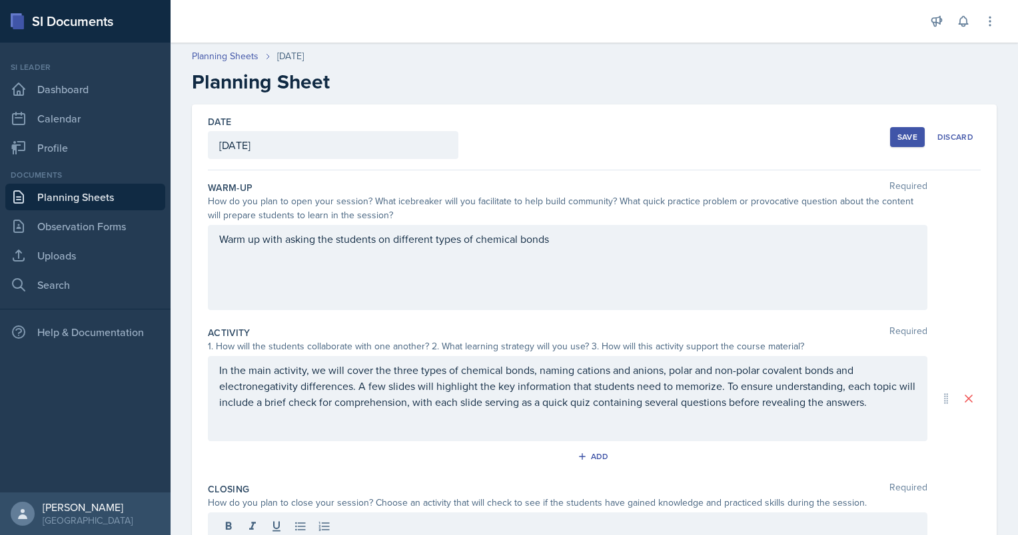
click at [897, 140] on div "Save" at bounding box center [907, 137] width 20 height 11
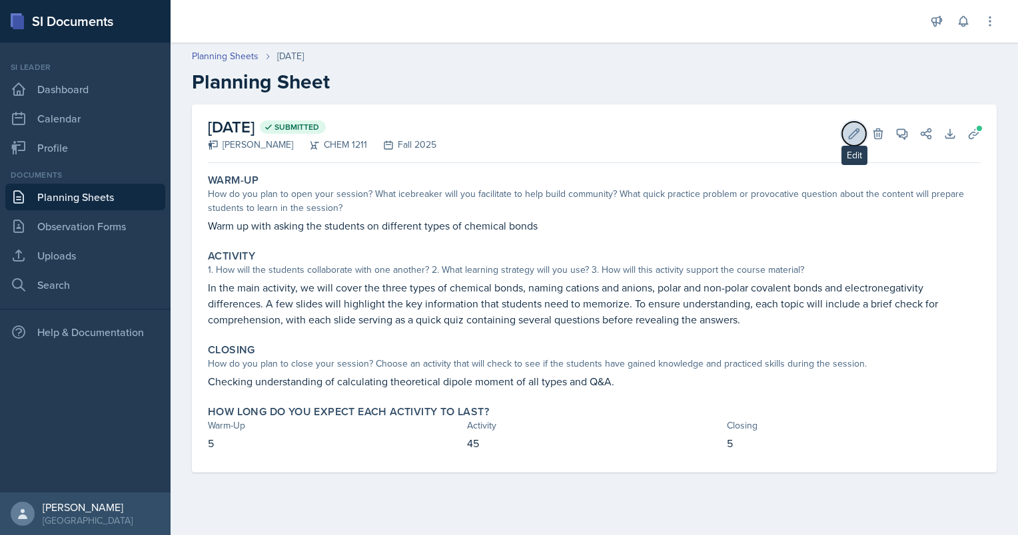
click at [852, 136] on icon at bounding box center [853, 133] width 13 height 13
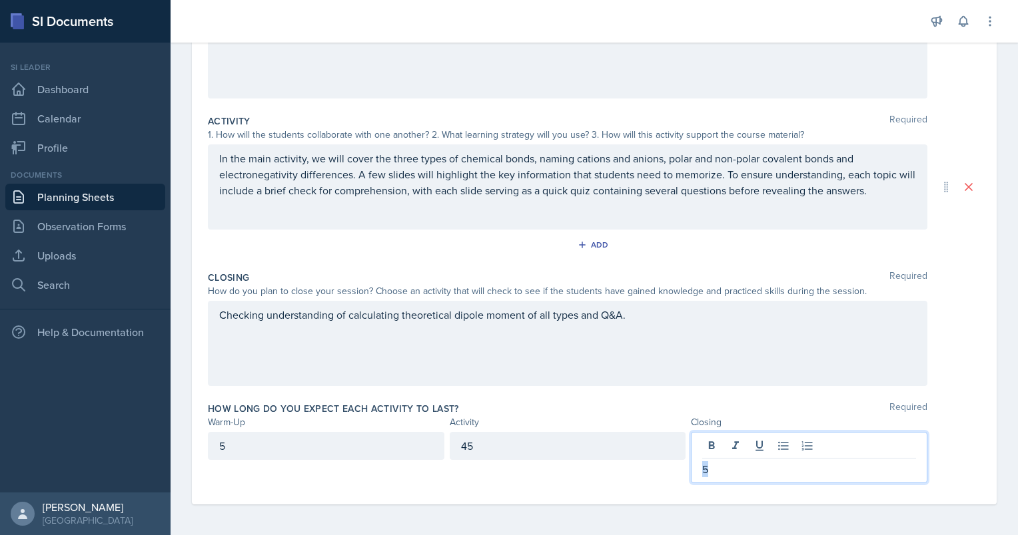
drag, startPoint x: 719, startPoint y: 474, endPoint x: 665, endPoint y: 468, distance: 54.9
click at [665, 468] on div "5 45 5" at bounding box center [567, 457] width 719 height 51
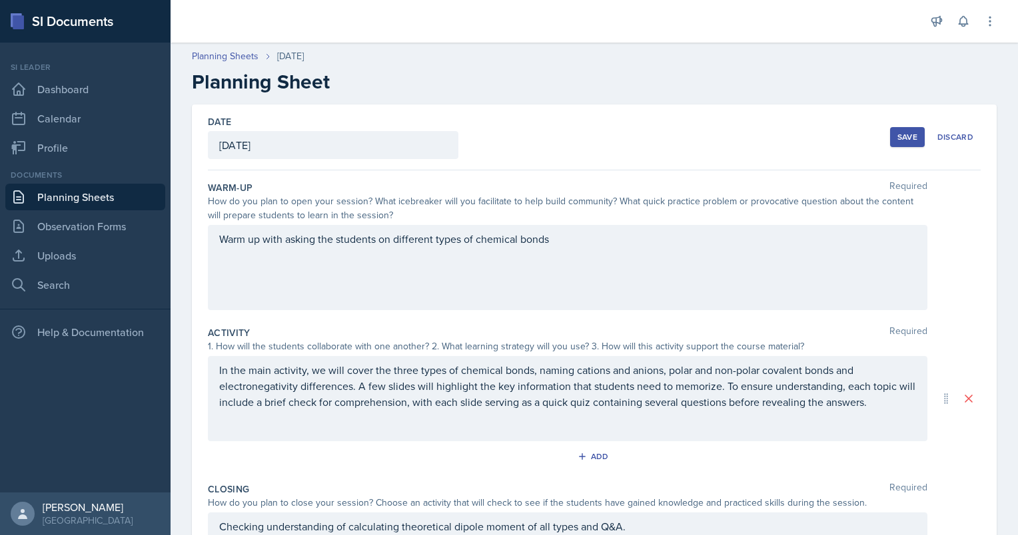
click at [906, 139] on div "Save" at bounding box center [907, 137] width 20 height 11
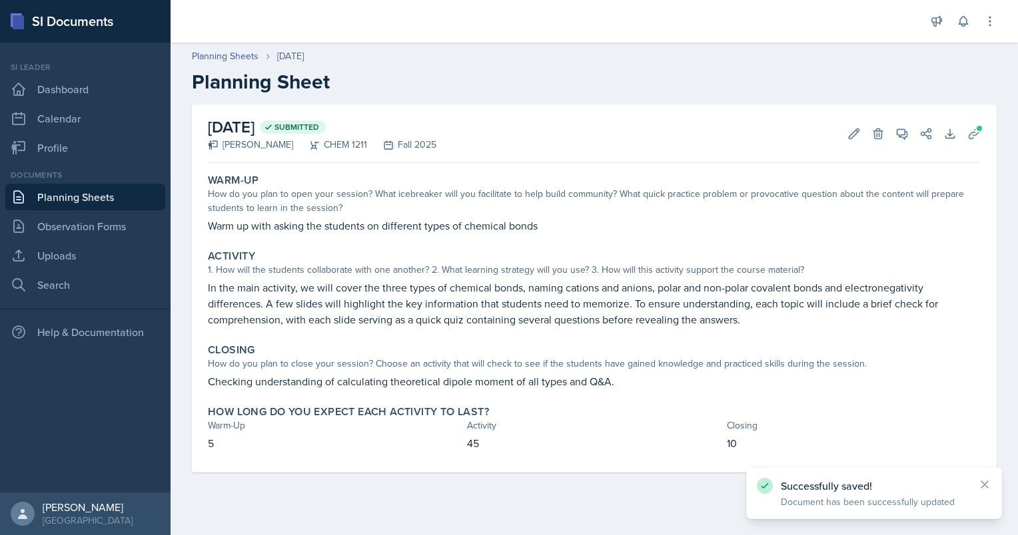
click at [120, 197] on link "Planning Sheets" at bounding box center [85, 197] width 160 height 27
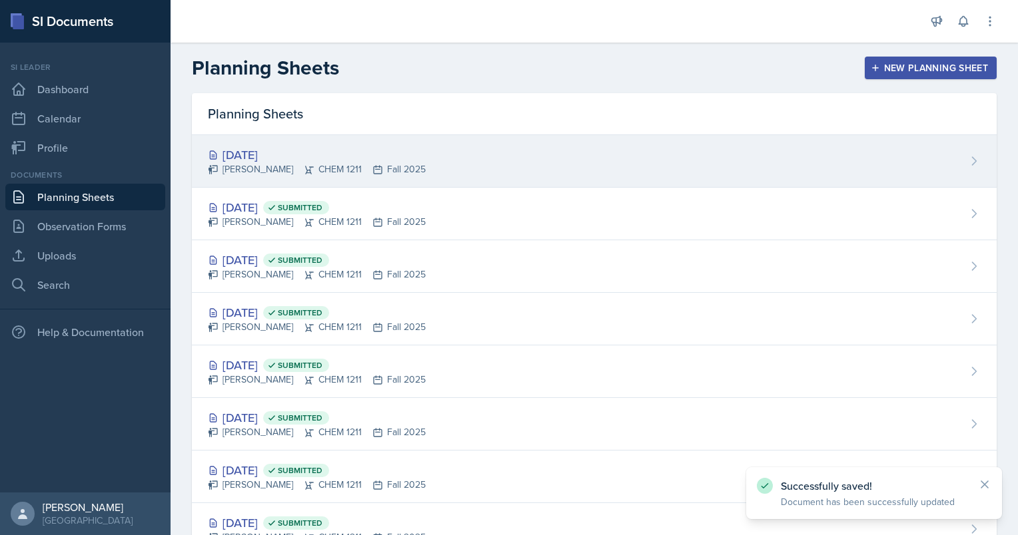
click at [276, 151] on div "[DATE]" at bounding box center [317, 155] width 218 height 18
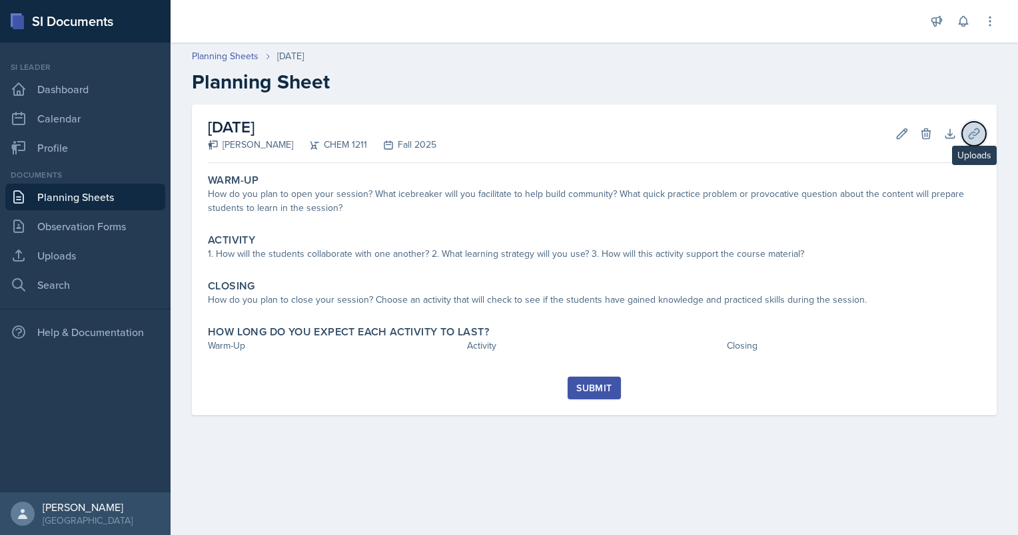
click at [976, 129] on icon at bounding box center [973, 134] width 10 height 10
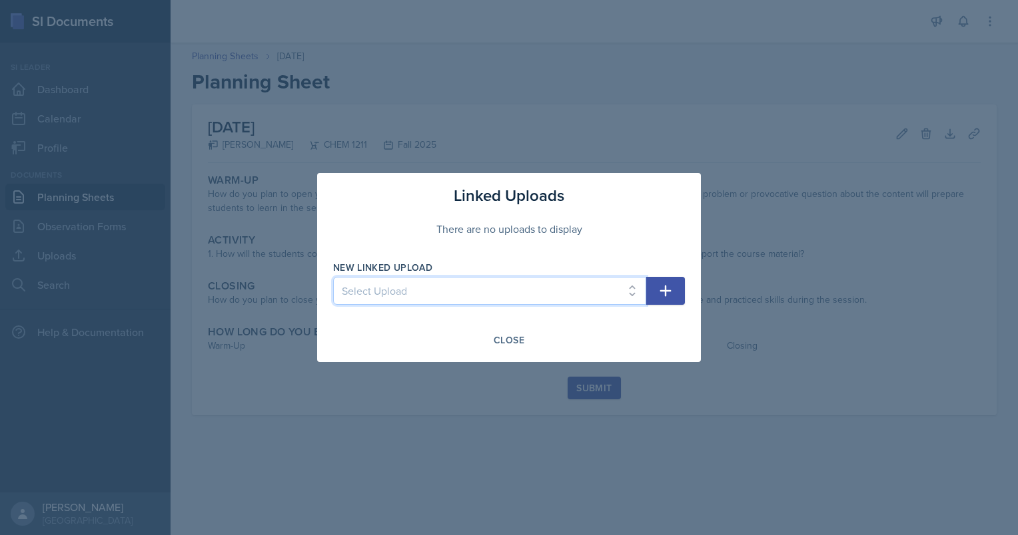
click at [551, 296] on select "Select Upload Chem 1211 Session 1 Kahoot [DATE] Chem 1211 SI Session 1 [DATE] C…" at bounding box center [489, 291] width 313 height 28
select select "2c93d2fa-f2ee-47b0-80ee-509e121326da"
click at [333, 277] on select "Select Upload Chem 1211 Session 1 Kahoot [DATE] Chem 1211 SI Session 1 [DATE] C…" at bounding box center [489, 291] width 313 height 28
click at [667, 298] on icon "button" at bounding box center [665, 291] width 16 height 16
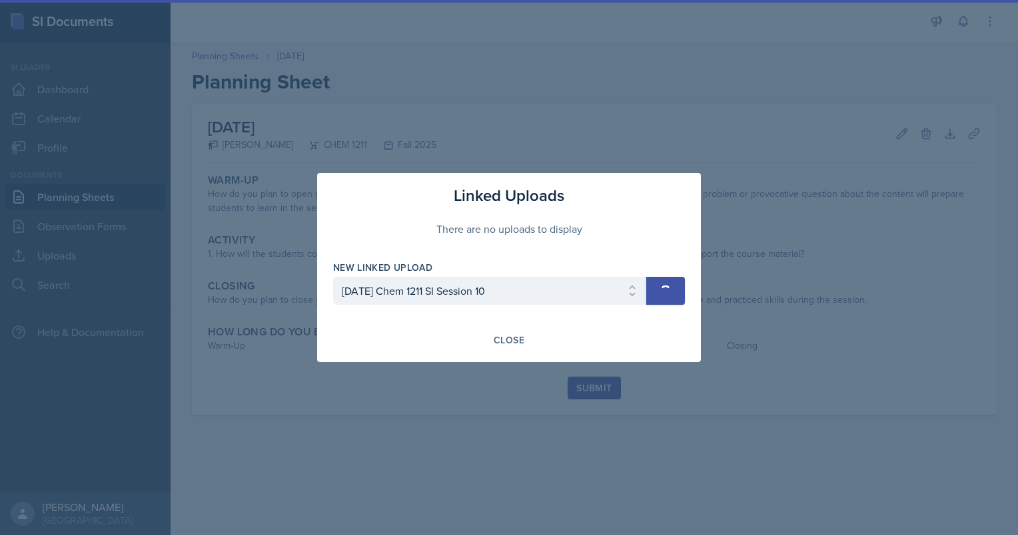
select select
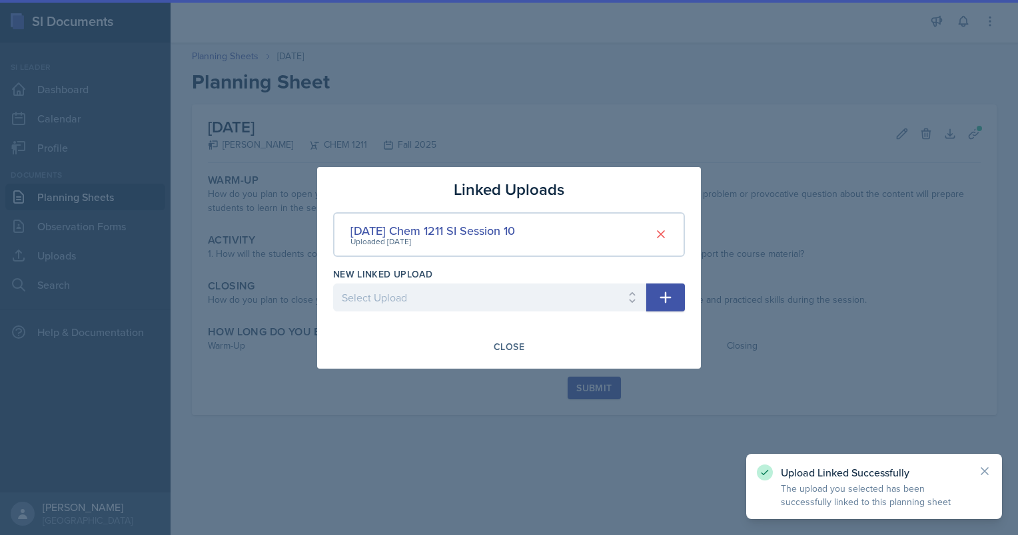
click at [306, 246] on div at bounding box center [509, 267] width 1018 height 535
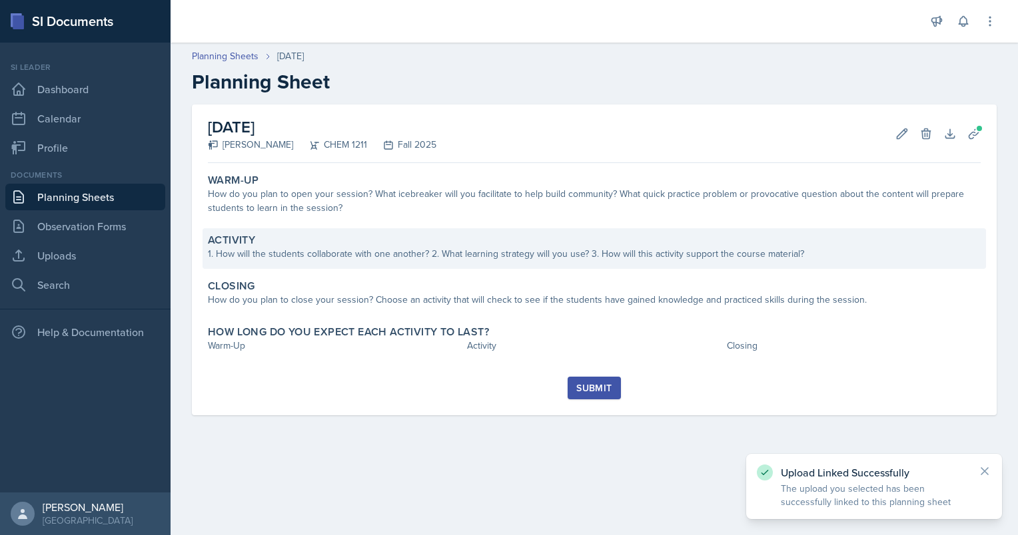
click at [617, 258] on div "1. How will the students collaborate with one another? 2. What learning strateg…" at bounding box center [594, 254] width 773 height 14
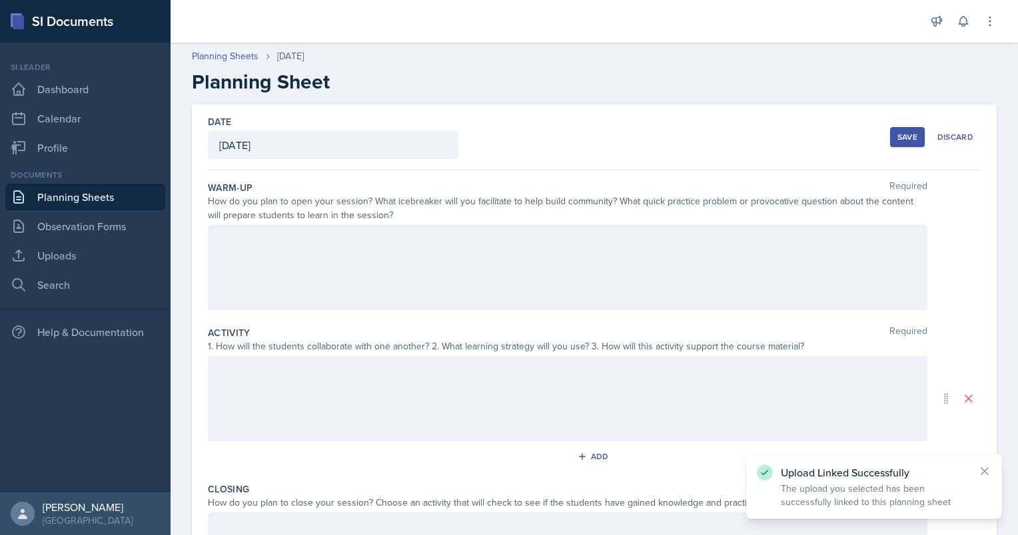
click at [617, 258] on div at bounding box center [567, 267] width 719 height 85
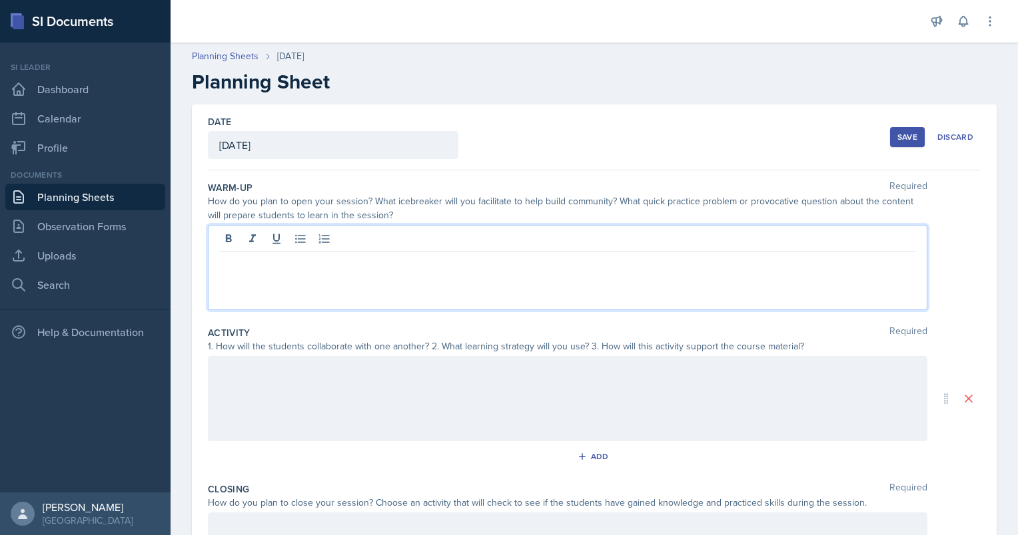
scroll to position [39, 0]
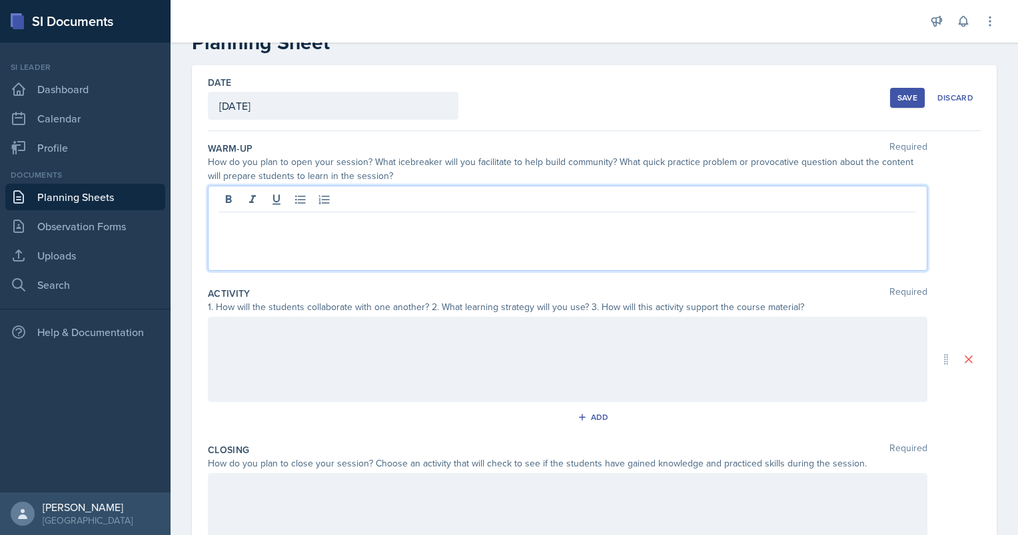
paste div
drag, startPoint x: 348, startPoint y: 222, endPoint x: 170, endPoint y: 221, distance: 177.8
click at [170, 221] on div "SI Documents Si leader Dashboard Calendar Profile Documents Planning Sheets Obs…" at bounding box center [509, 267] width 1018 height 535
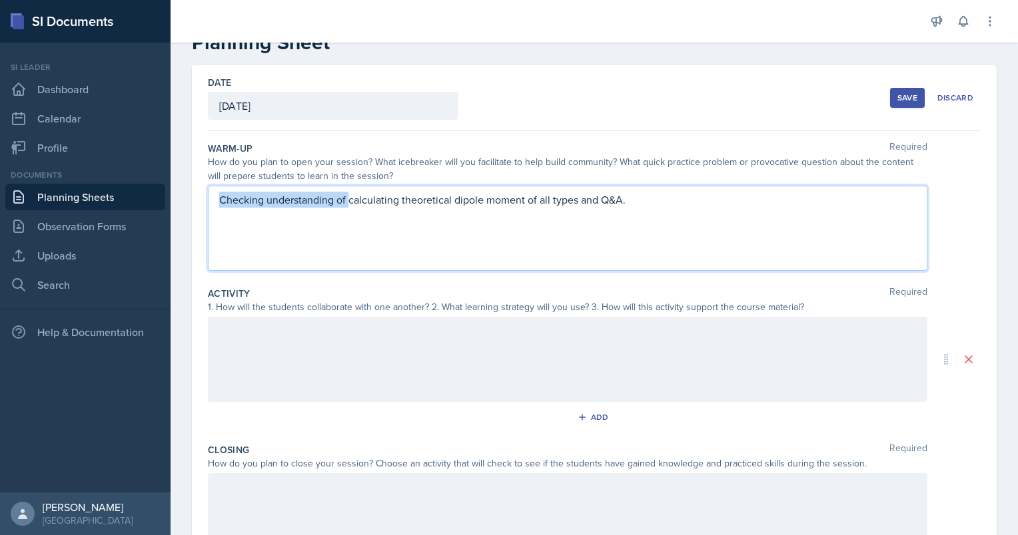
scroll to position [16, 0]
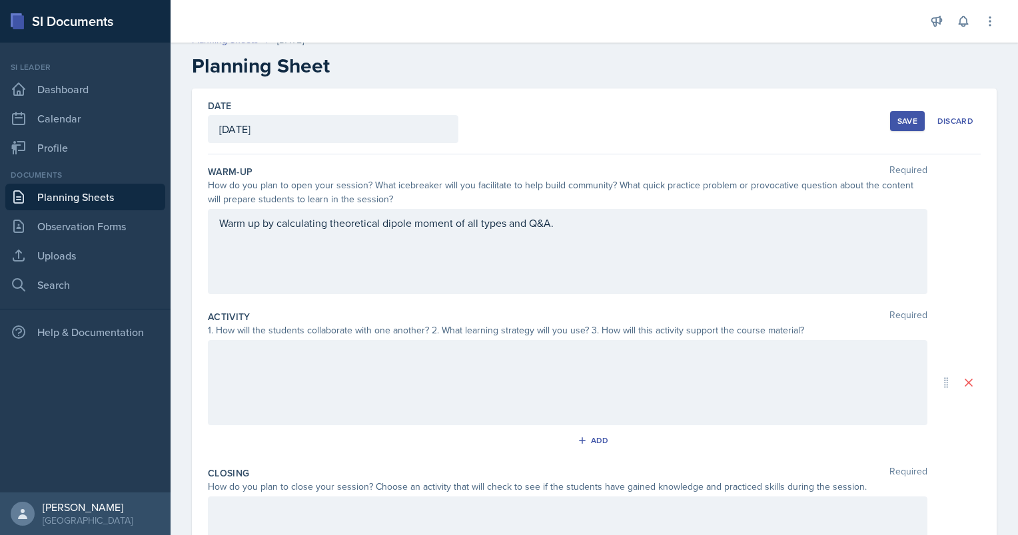
click at [555, 238] on div "Warm up by calculating theoretical dipole moment of all types and Q&A." at bounding box center [567, 251] width 719 height 85
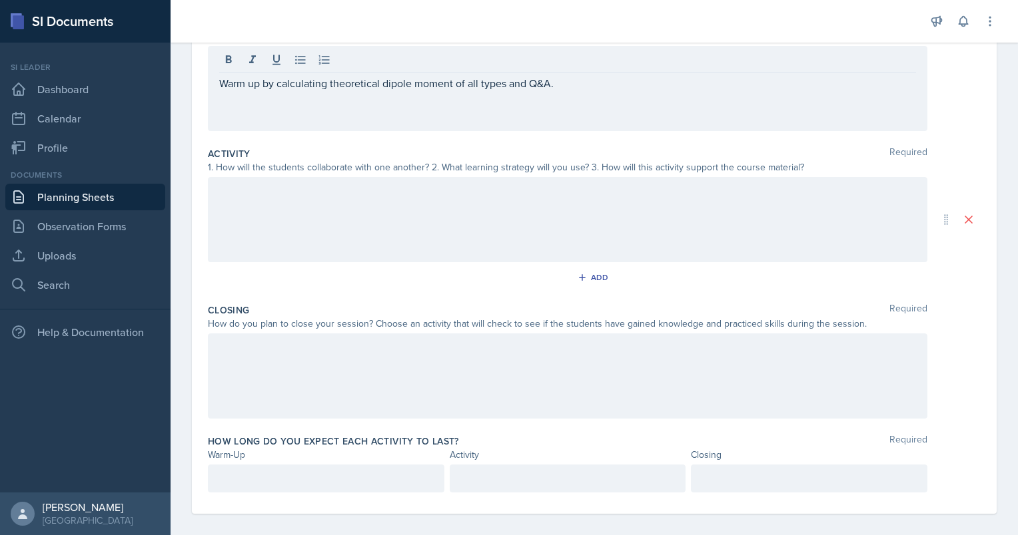
click at [555, 238] on div at bounding box center [567, 219] width 719 height 85
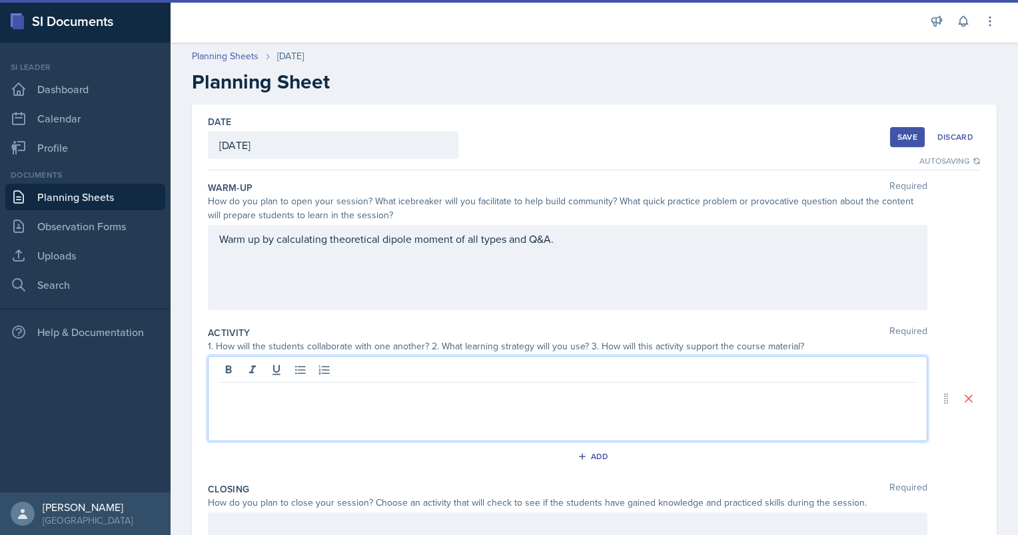
scroll to position [188, 0]
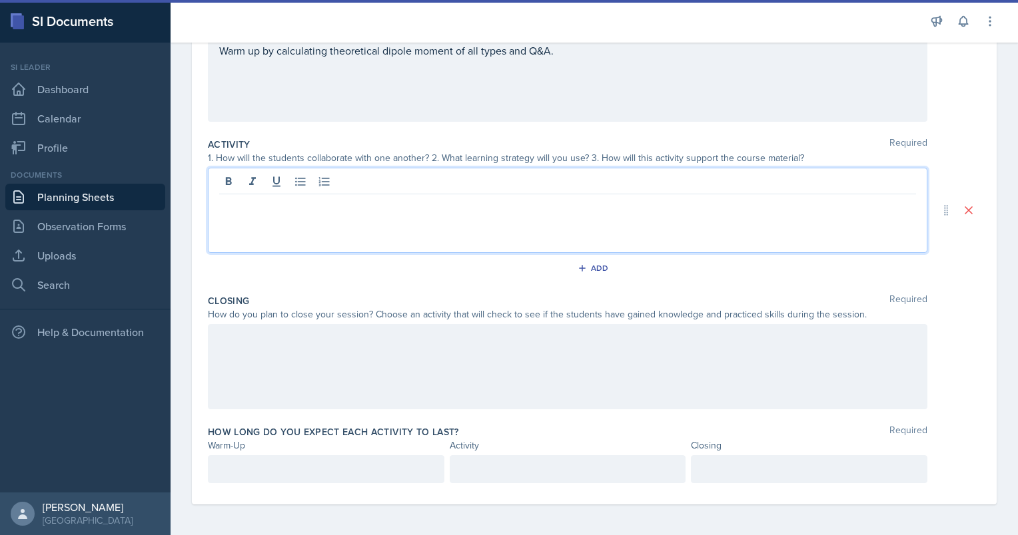
click at [539, 378] on div at bounding box center [567, 366] width 719 height 85
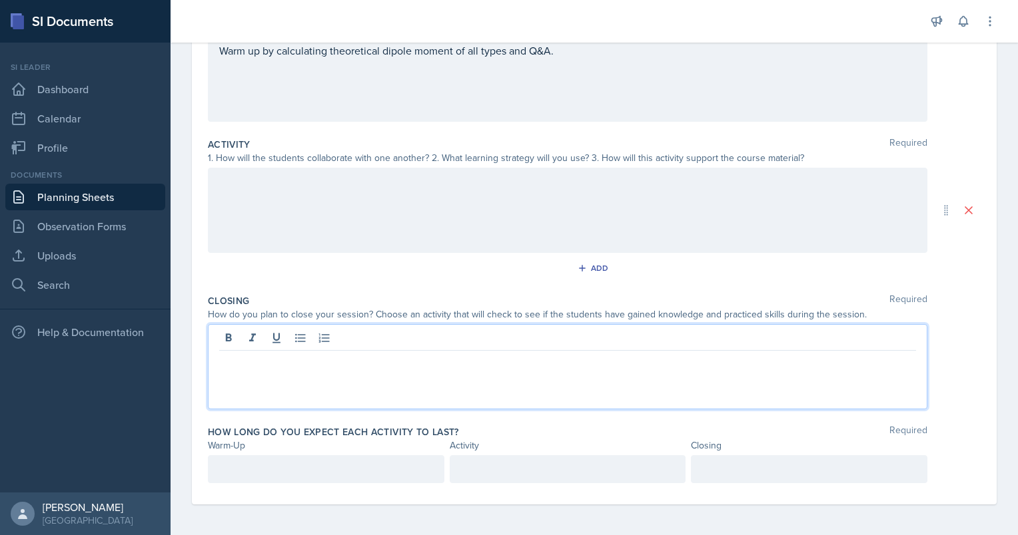
click at [429, 360] on p at bounding box center [567, 362] width 697 height 16
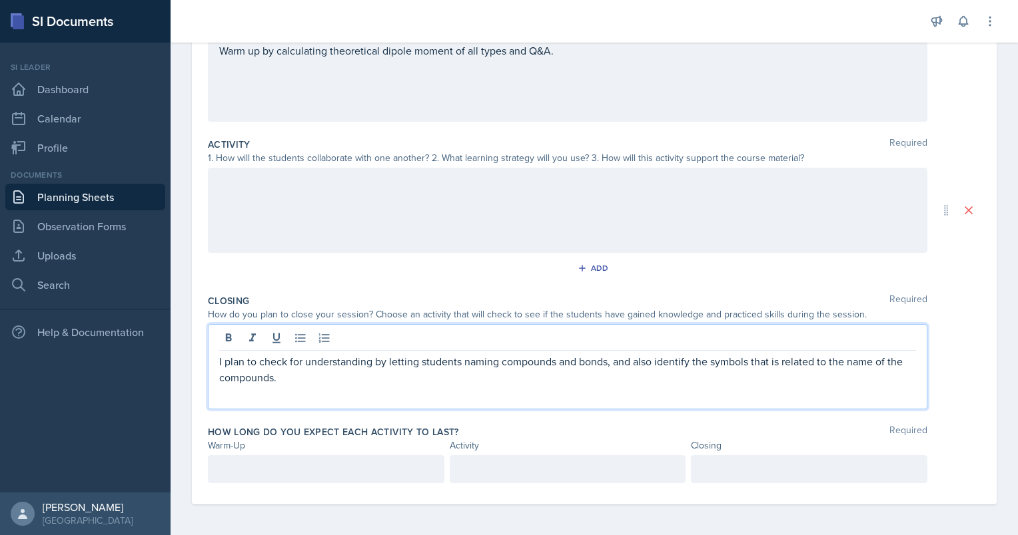
click at [694, 458] on div at bounding box center [809, 470] width 236 height 28
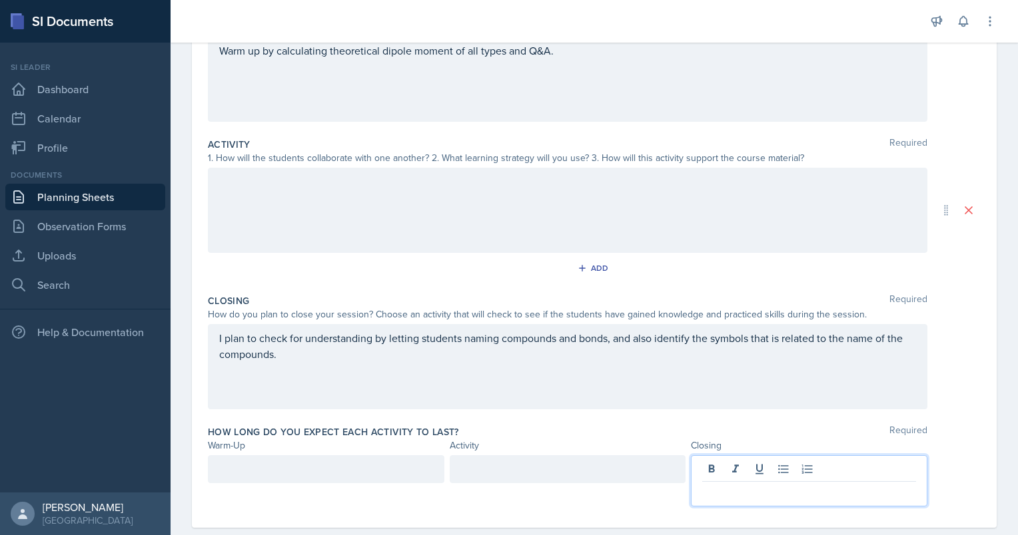
scroll to position [212, 0]
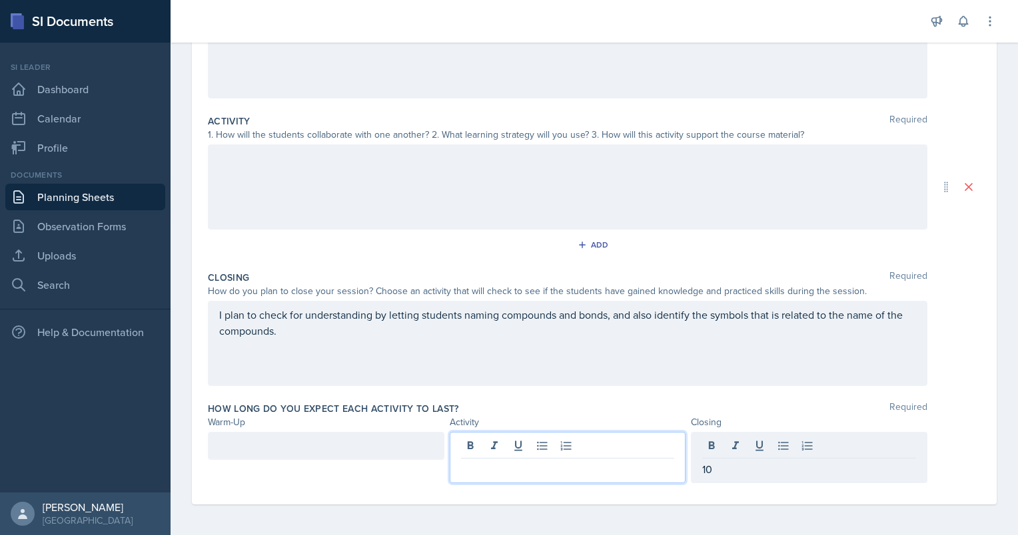
click at [621, 445] on div at bounding box center [568, 457] width 236 height 51
click at [393, 452] on div at bounding box center [326, 446] width 236 height 28
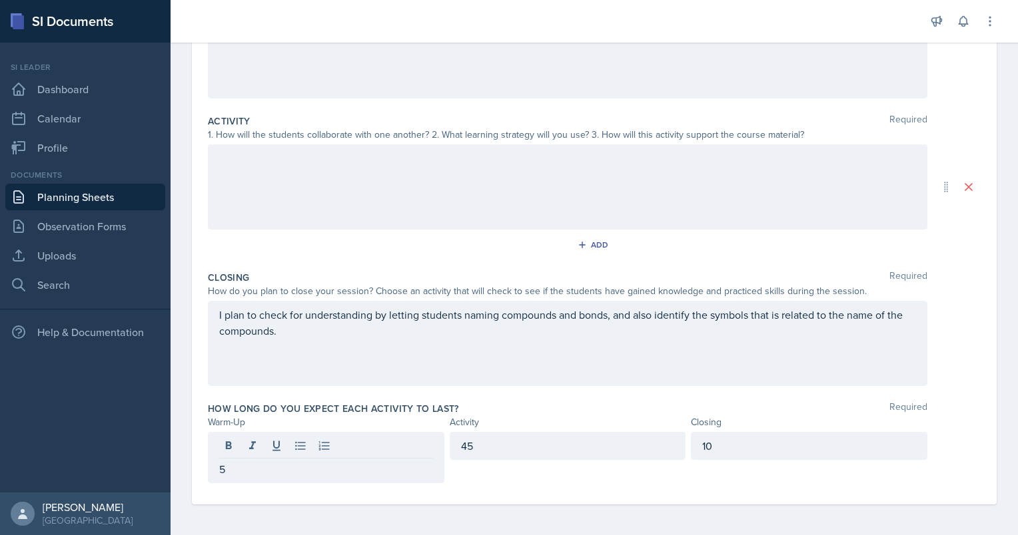
click at [455, 230] on div "Activity Required 1. How will the students collaborate with one another? 2. Wha…" at bounding box center [594, 187] width 773 height 157
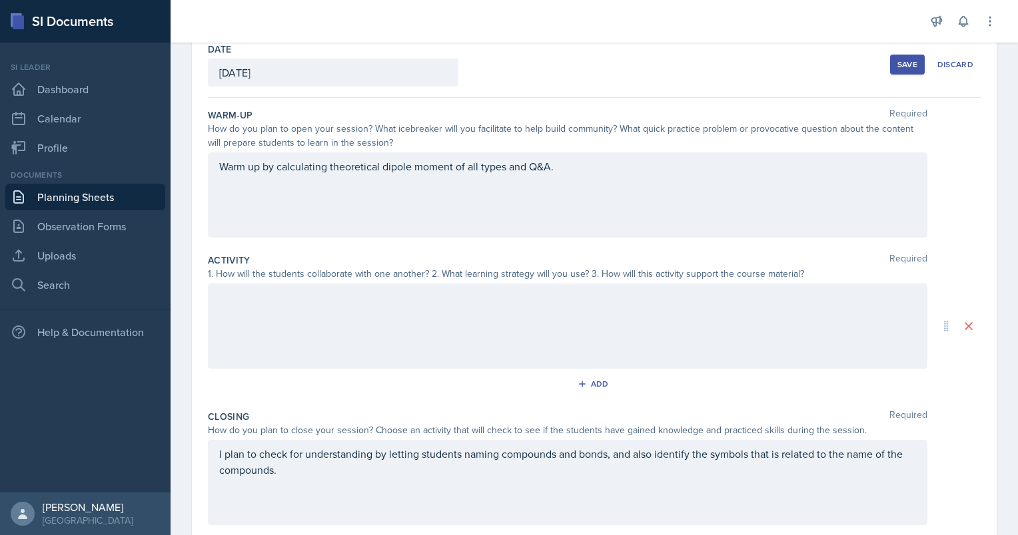
scroll to position [65, 0]
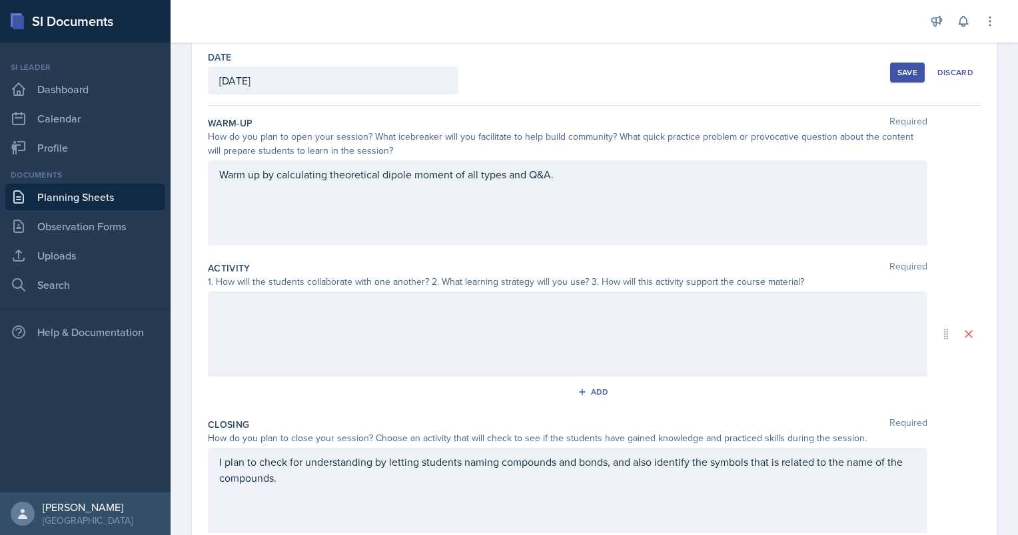
click at [901, 69] on div "Save" at bounding box center [907, 72] width 20 height 11
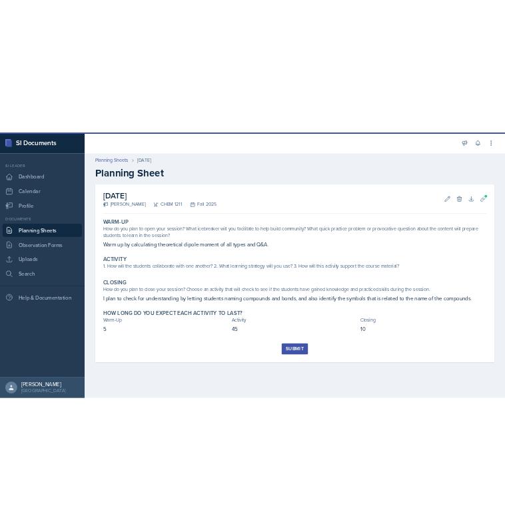
scroll to position [0, 0]
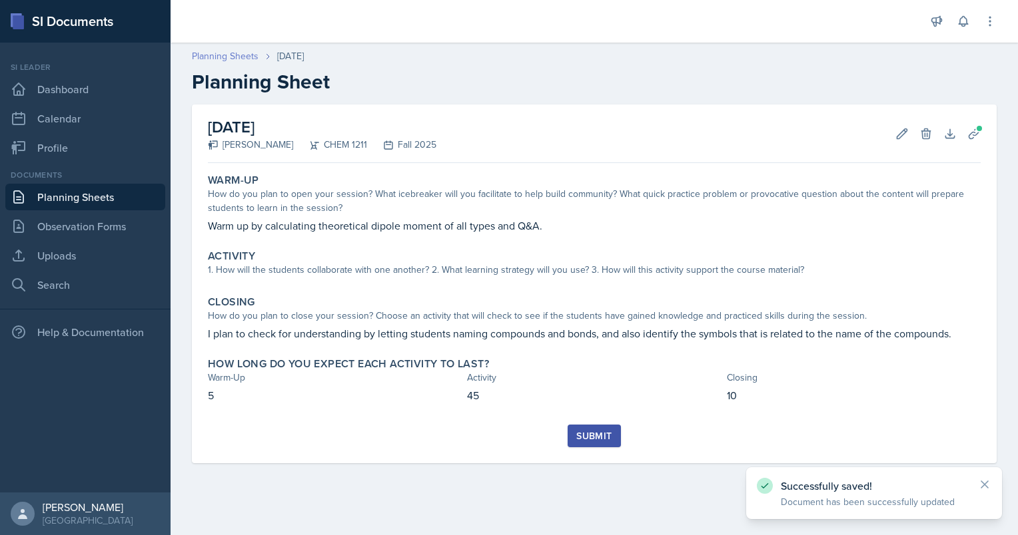
click at [236, 55] on link "Planning Sheets" at bounding box center [225, 56] width 67 height 14
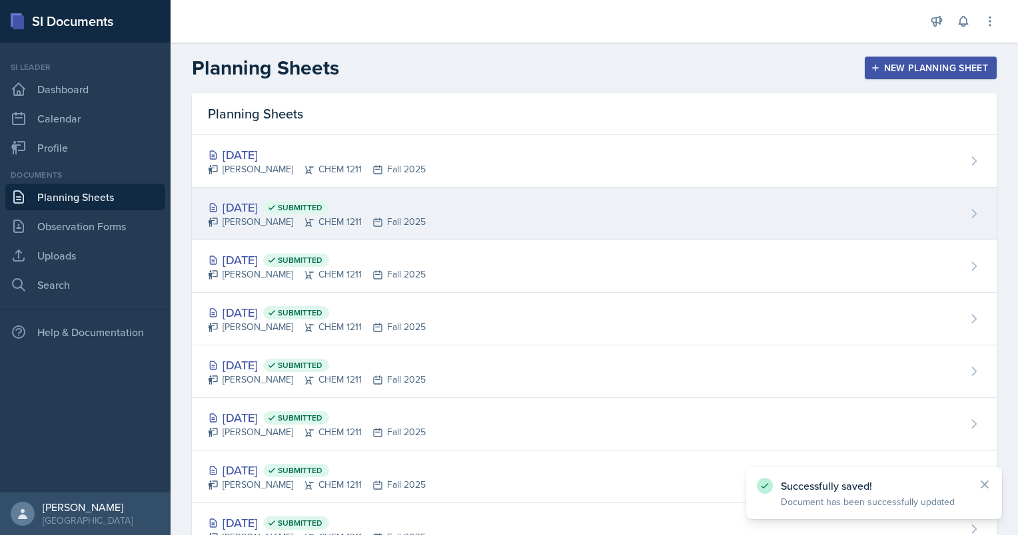
click at [266, 206] on div "[DATE] Submitted" at bounding box center [317, 207] width 218 height 18
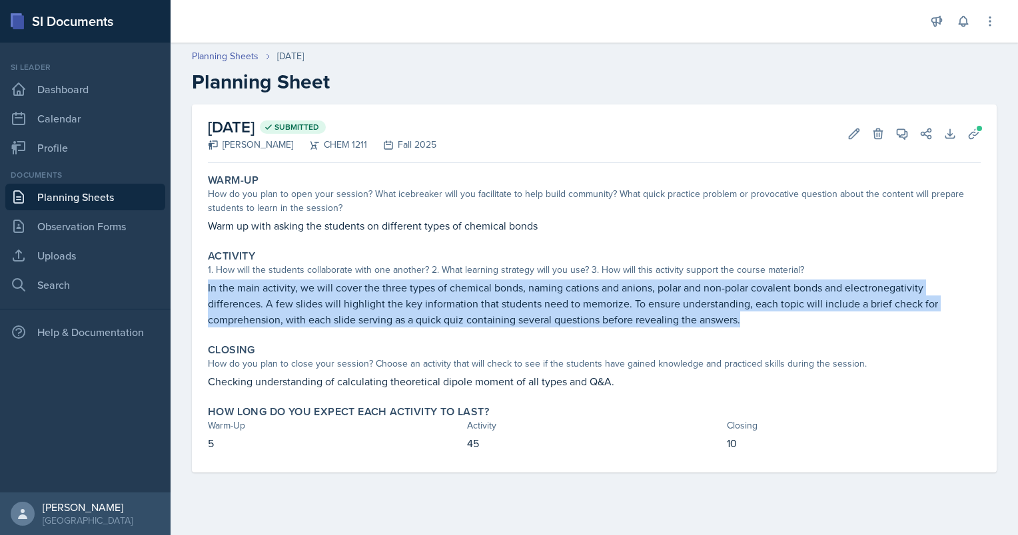
drag, startPoint x: 206, startPoint y: 284, endPoint x: 727, endPoint y: 325, distance: 522.4
click at [727, 325] on div "Activity 1. How will the students collaborate with one another? 2. What learnin…" at bounding box center [593, 288] width 783 height 89
copy p "In the main activity, we will cover the three types of chemical bonds, naming c…"
click at [231, 62] on link "Planning Sheets" at bounding box center [225, 56] width 67 height 14
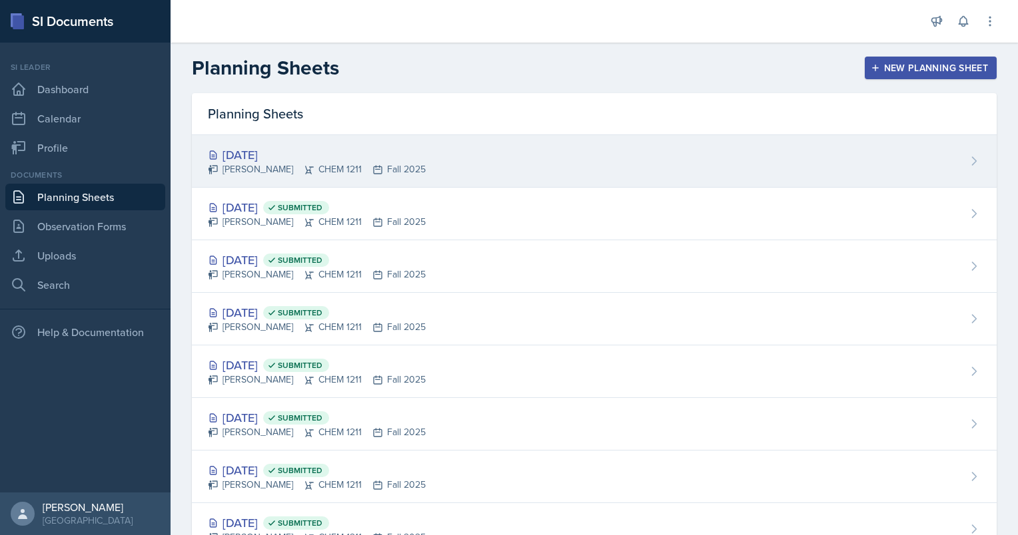
click at [286, 167] on div "[PERSON_NAME] CHEM 1211 Fall 2025" at bounding box center [317, 170] width 218 height 14
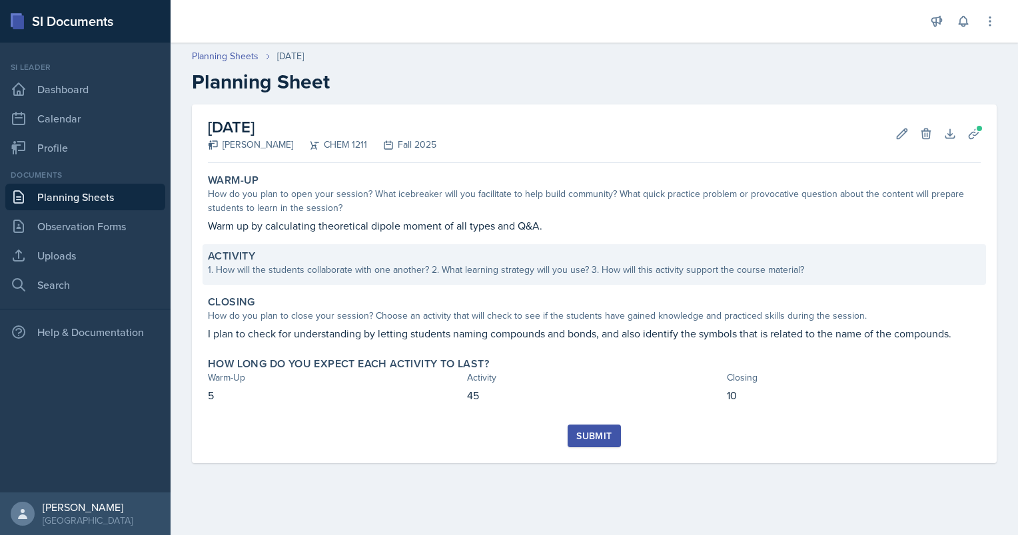
click at [636, 264] on div "1. How will the students collaborate with one another? 2. What learning strateg…" at bounding box center [594, 270] width 773 height 14
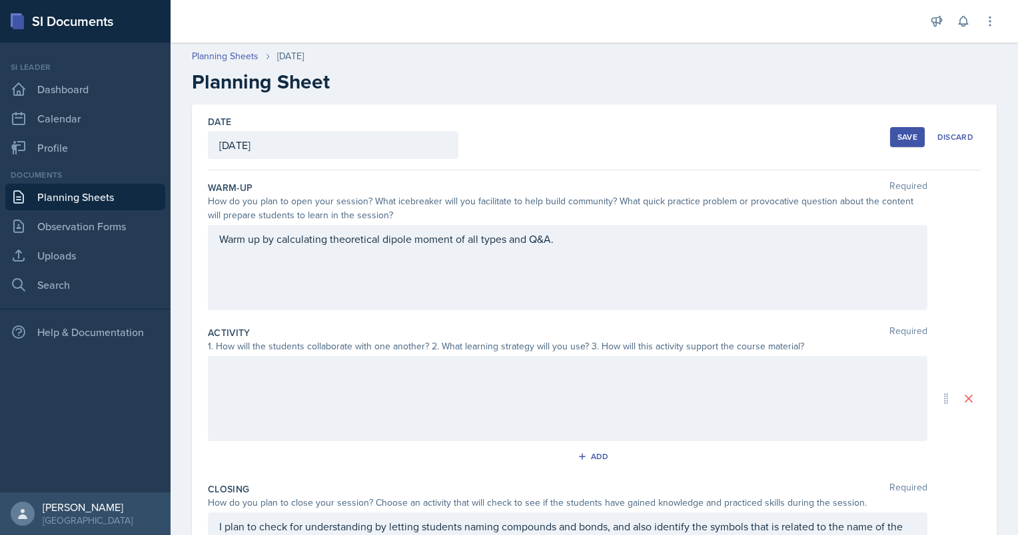
click at [507, 380] on div at bounding box center [567, 398] width 719 height 85
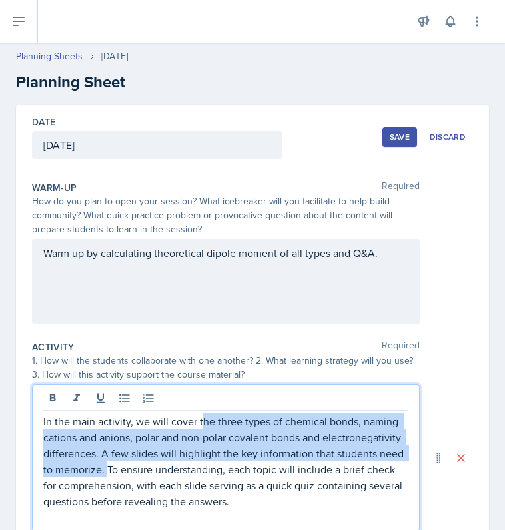
drag, startPoint x: 202, startPoint y: 420, endPoint x: 195, endPoint y: 467, distance: 47.2
click at [195, 467] on p "In the main activity, we will cover the three types of chemical bonds, naming c…" at bounding box center [225, 462] width 365 height 96
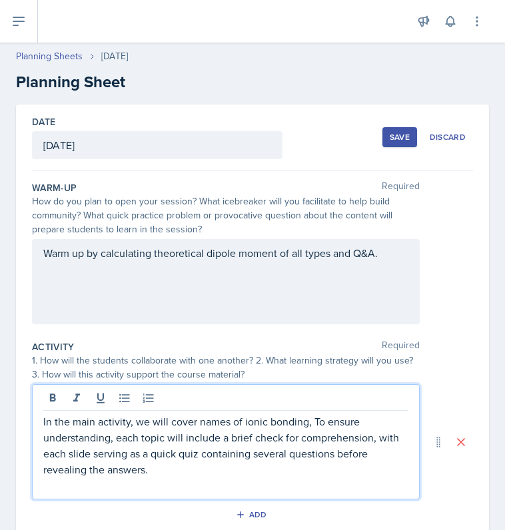
click at [228, 424] on p "In the main activity, we will cover names of ionic bonding, To ensure understan…" at bounding box center [225, 446] width 365 height 64
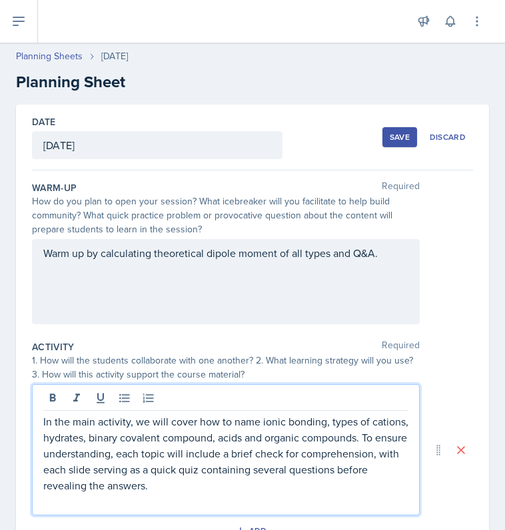
click at [129, 474] on p "In the main activity, we will cover how to name ionic bonding, types of cations…" at bounding box center [225, 454] width 365 height 80
click at [129, 472] on p "In the main activity, we will cover how to name ionic bonding, types of cations…" at bounding box center [225, 454] width 365 height 80
drag, startPoint x: 135, startPoint y: 471, endPoint x: 335, endPoint y: 450, distance: 201.5
click at [335, 450] on p "In the main activity, we will cover how to name ionic bonding, types of cations…" at bounding box center [225, 454] width 365 height 80
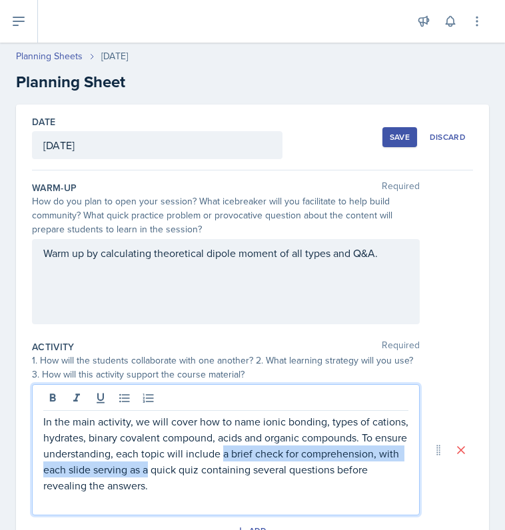
drag, startPoint x: 265, startPoint y: 468, endPoint x: 330, endPoint y: 458, distance: 66.0
click at [330, 458] on p "In the main activity, we will cover how to name ionic bonding, types of cations…" at bounding box center [225, 454] width 365 height 80
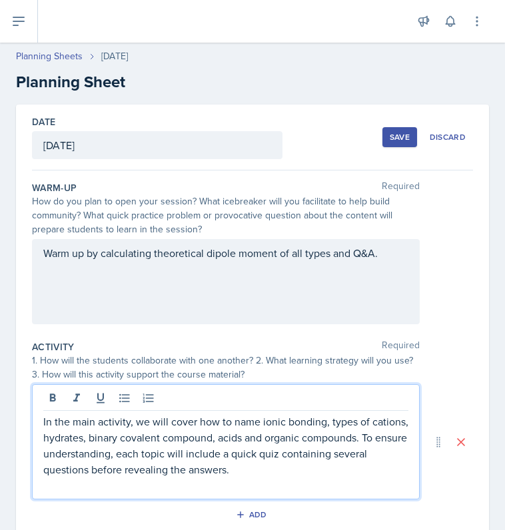
click at [390, 137] on div "Save" at bounding box center [400, 137] width 20 height 11
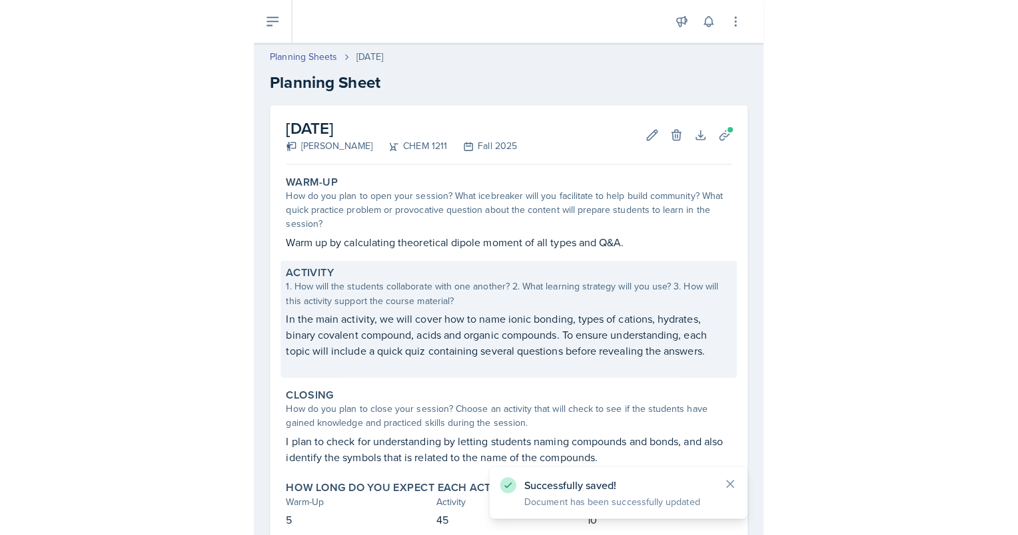
scroll to position [84, 0]
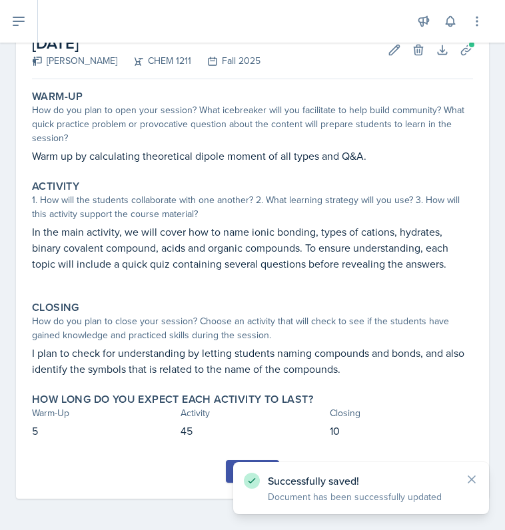
click at [226, 470] on button "Submit" at bounding box center [252, 471] width 53 height 23
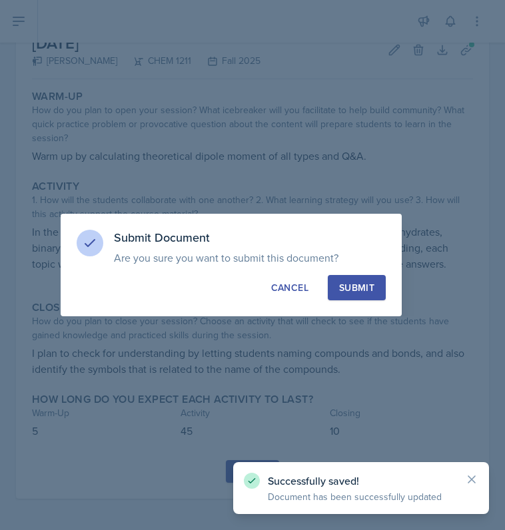
click at [370, 298] on button "Submit" at bounding box center [357, 287] width 58 height 25
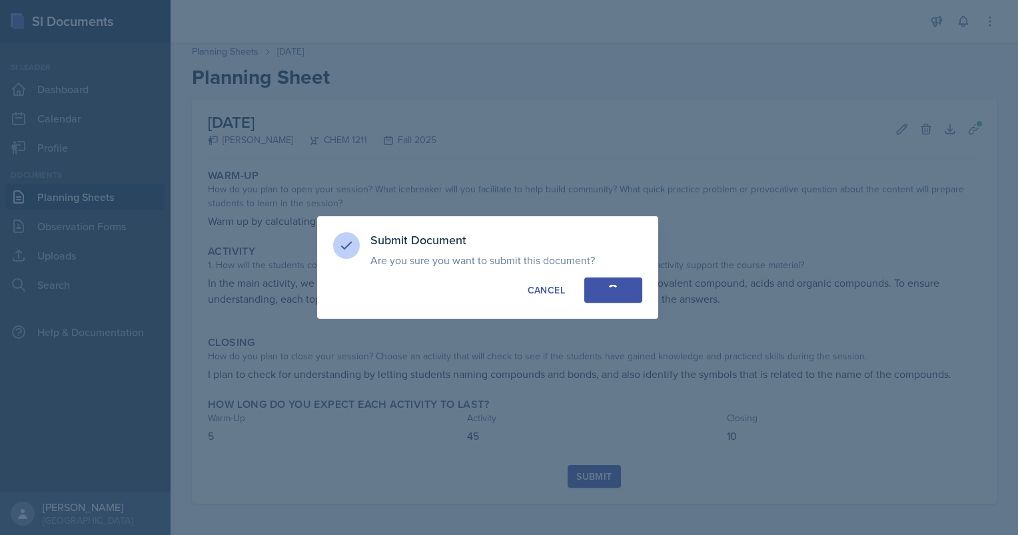
scroll to position [0, 0]
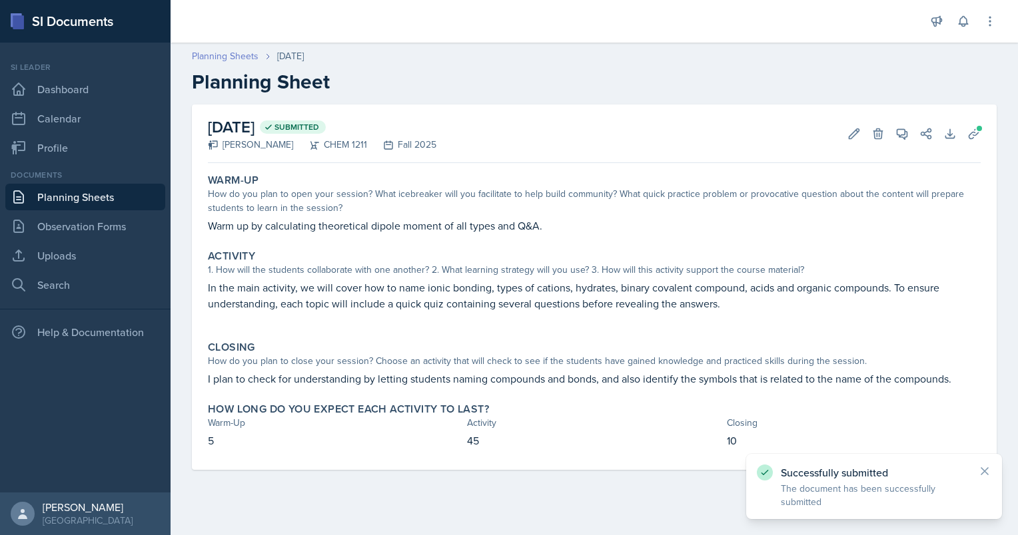
click at [242, 59] on link "Planning Sheets" at bounding box center [225, 56] width 67 height 14
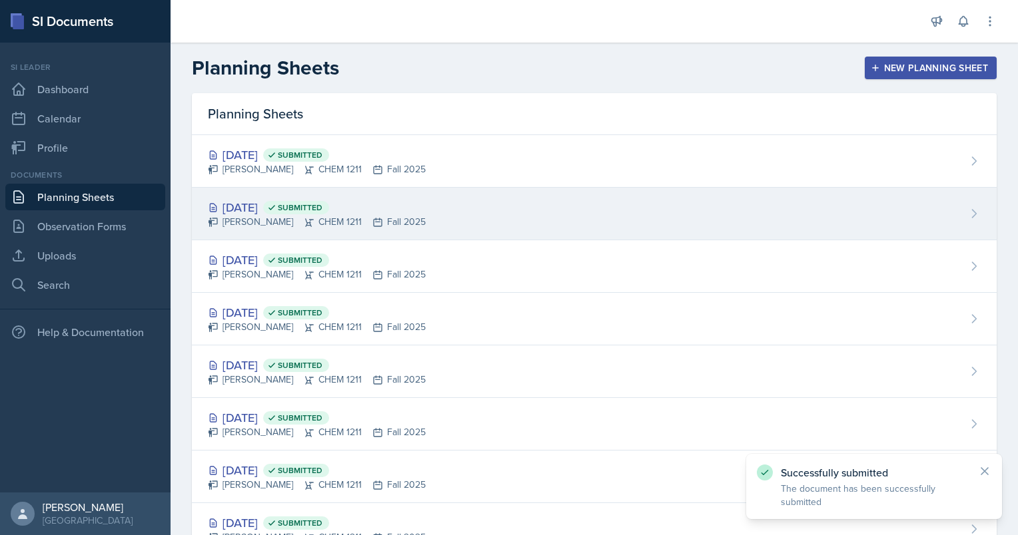
click at [280, 212] on div "[DATE] Submitted" at bounding box center [317, 207] width 218 height 18
